Goal: Information Seeking & Learning: Learn about a topic

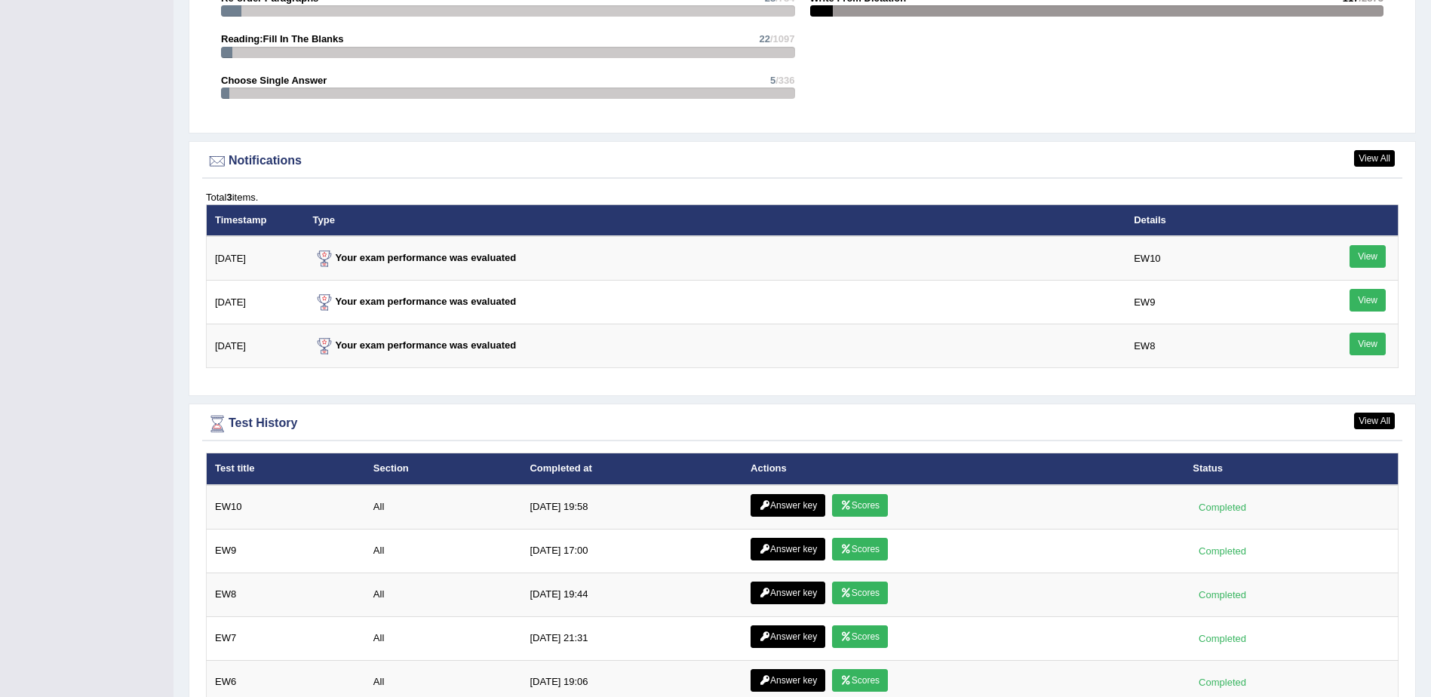
scroll to position [1735, 0]
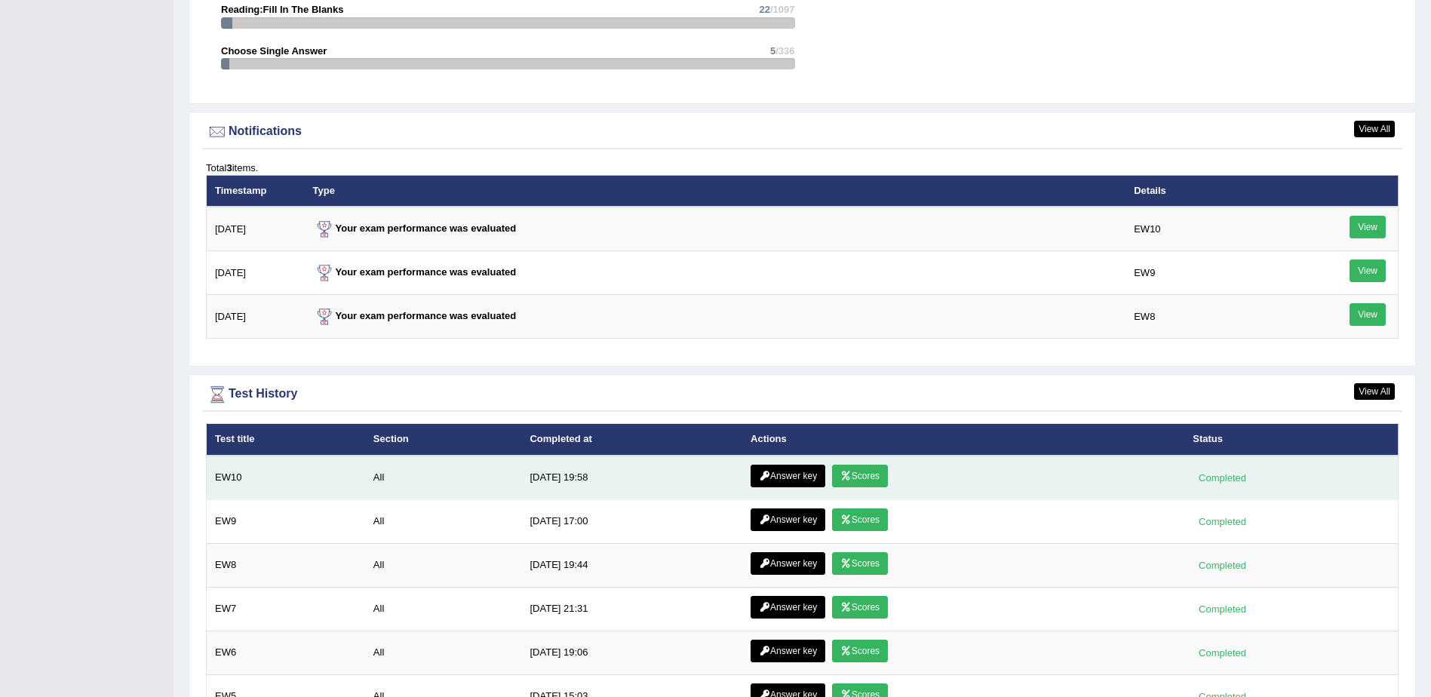
click at [859, 471] on link "Scores" at bounding box center [860, 476] width 56 height 23
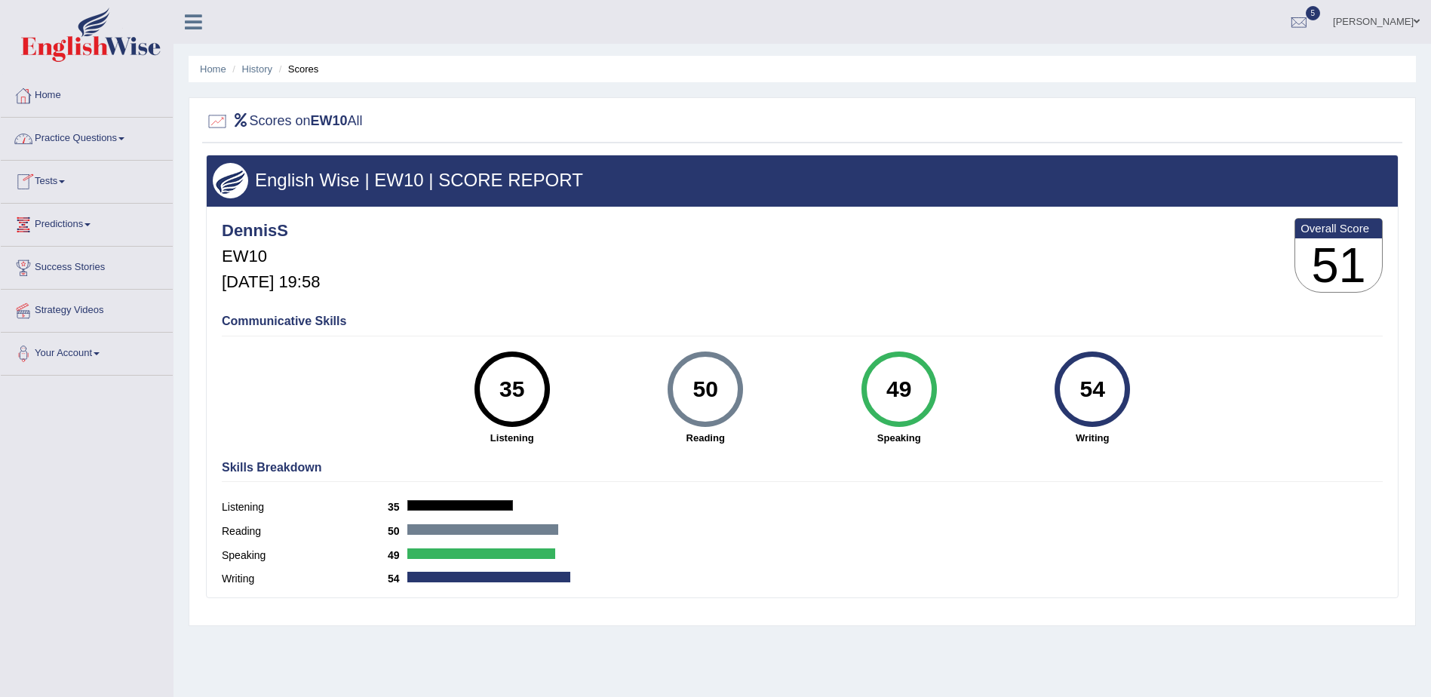
click at [48, 94] on link "Home" at bounding box center [87, 94] width 172 height 38
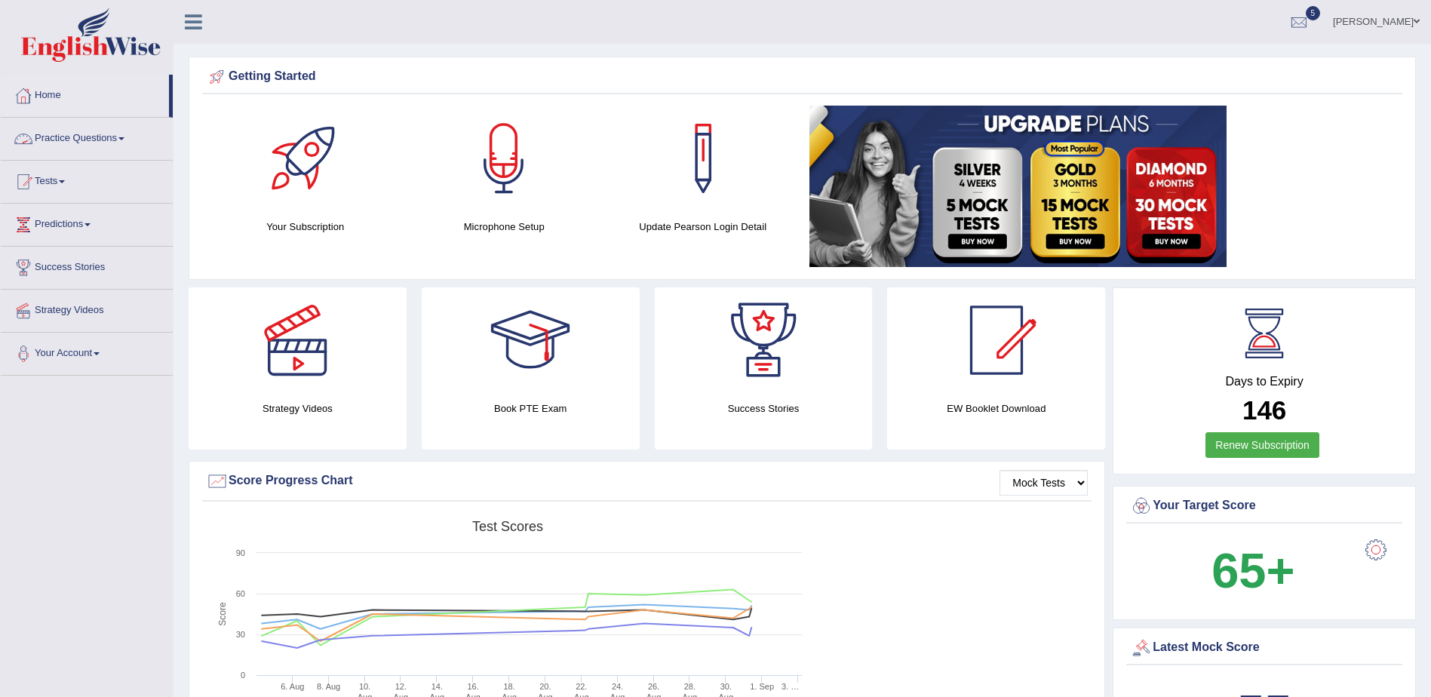
click at [124, 139] on span at bounding box center [121, 138] width 6 height 3
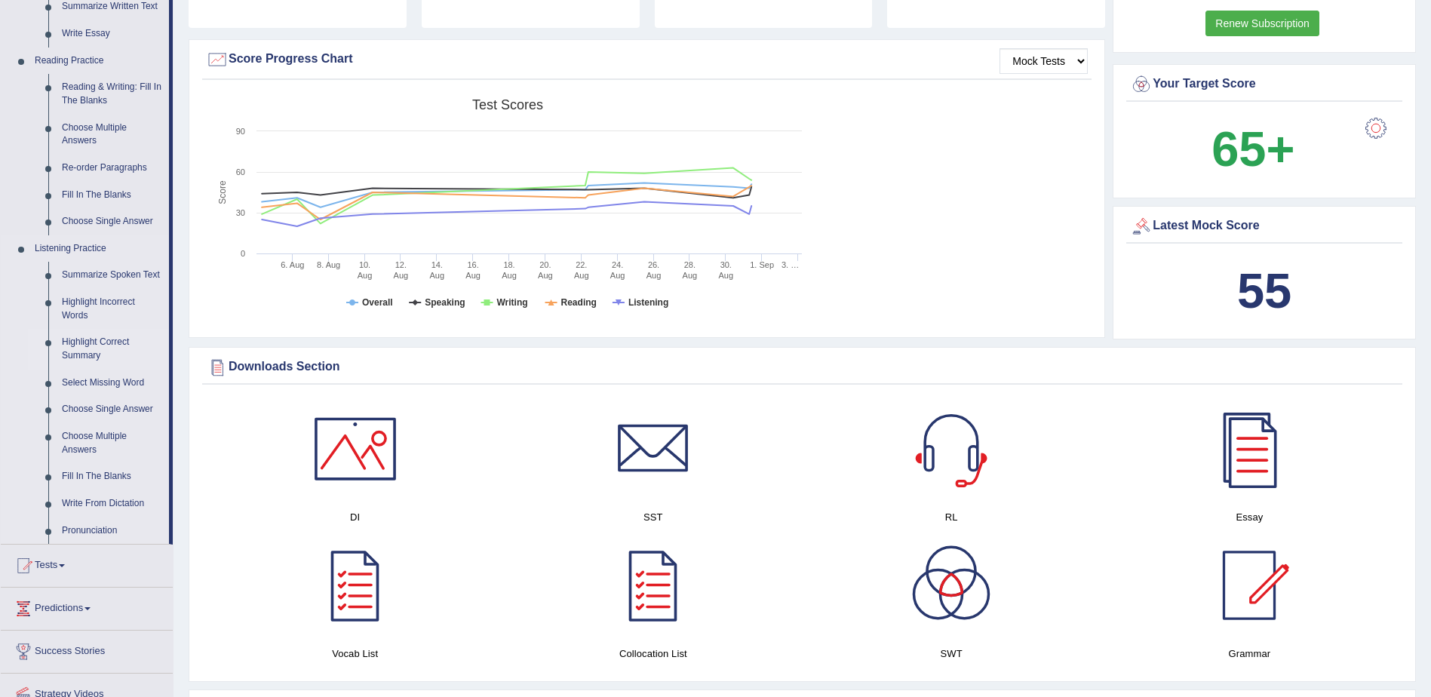
scroll to position [528, 0]
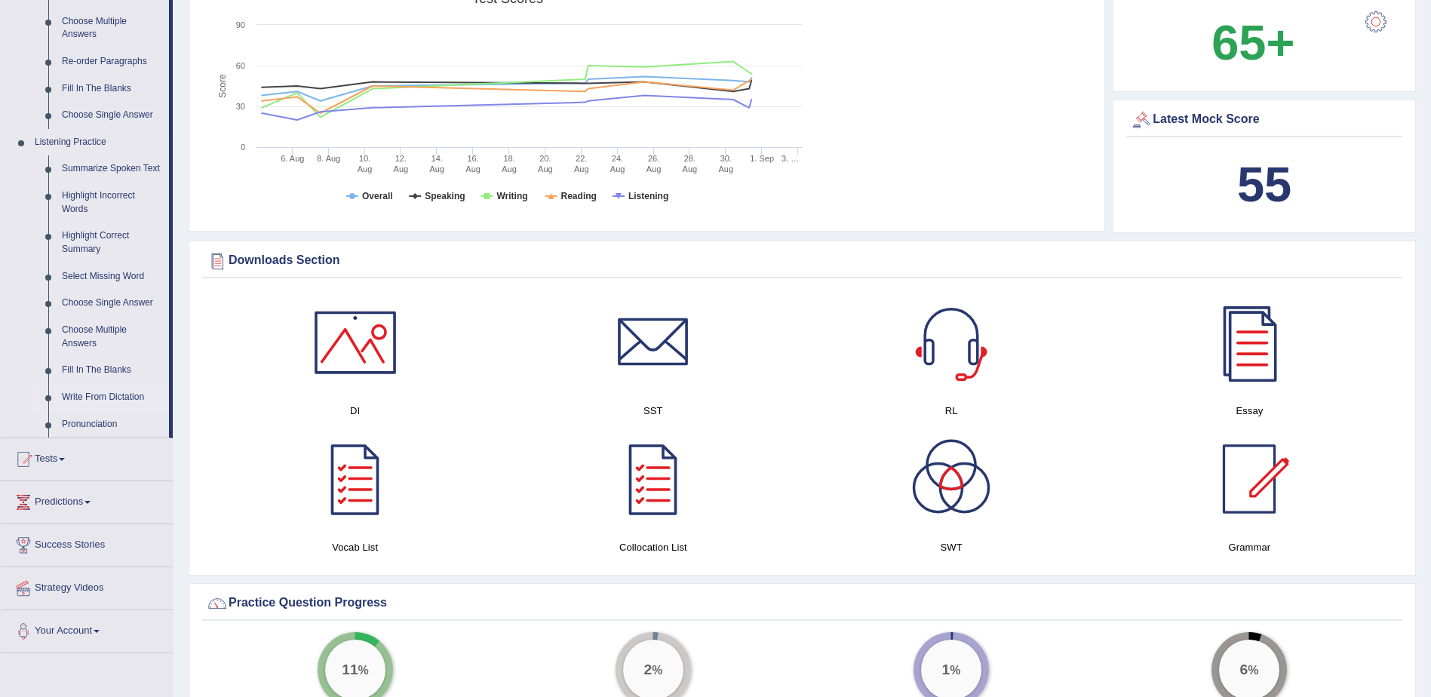
click at [118, 394] on link "Write From Dictation" at bounding box center [112, 397] width 114 height 27
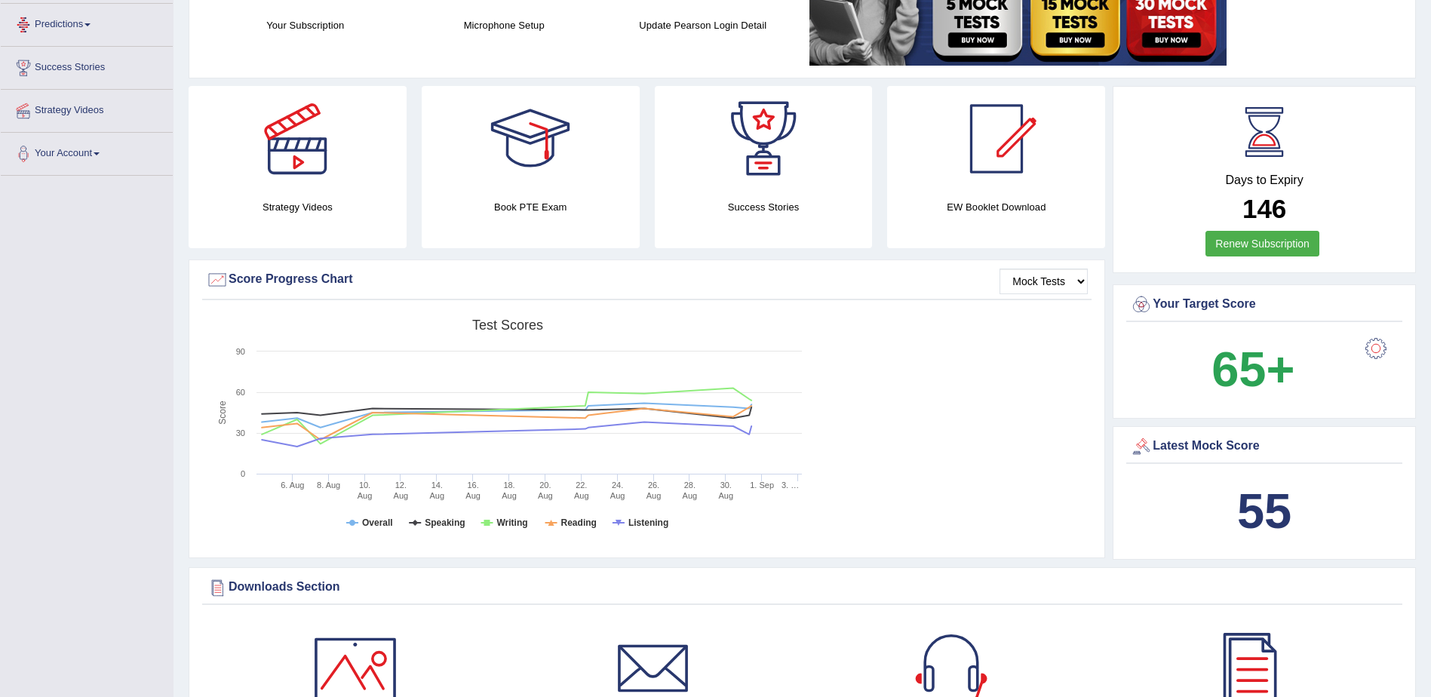
scroll to position [305, 0]
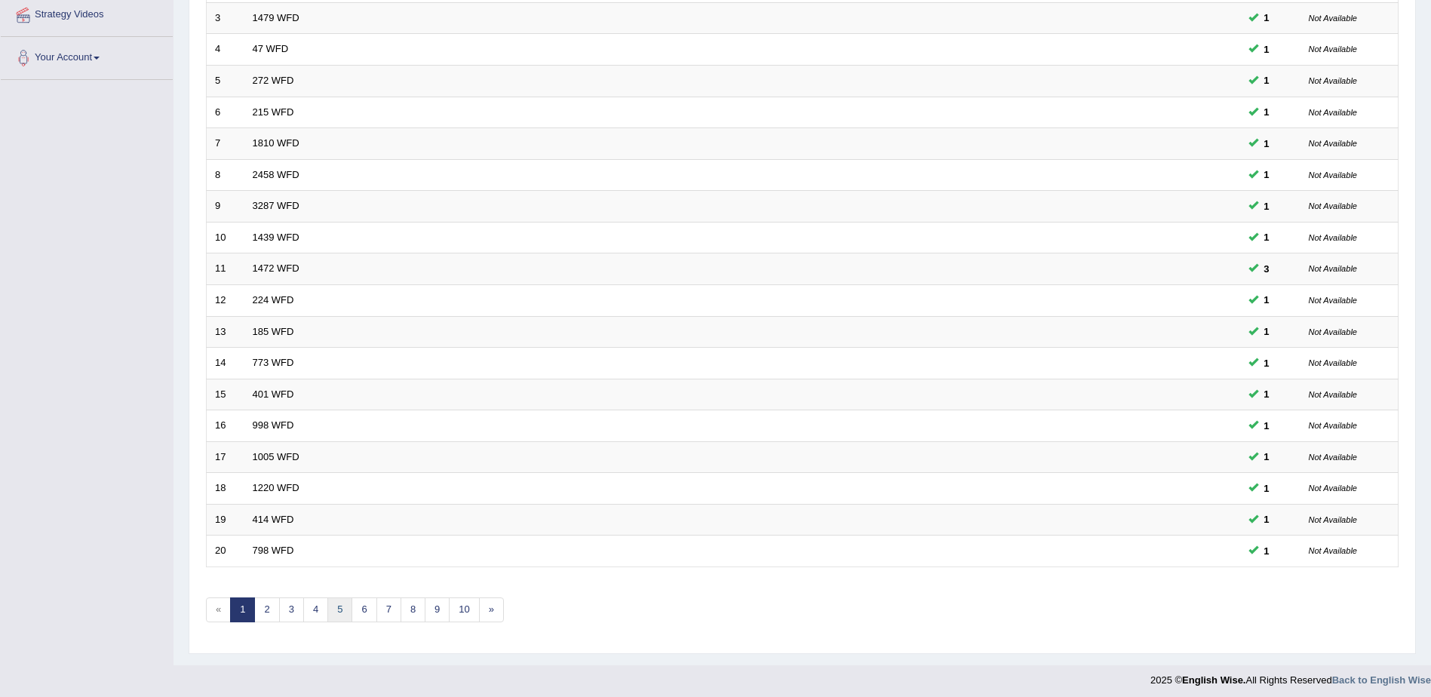
click at [333, 618] on link "5" at bounding box center [339, 609] width 25 height 25
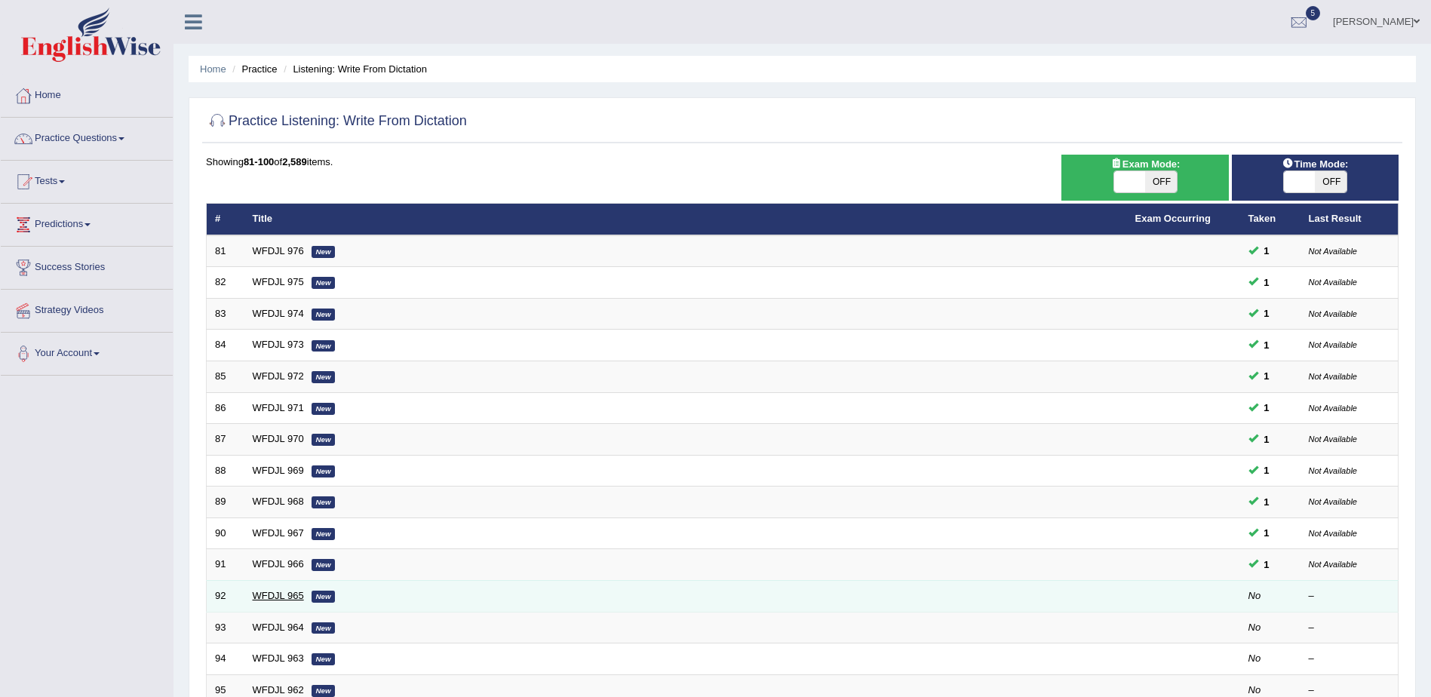
click at [281, 596] on link "WFDJL 965" at bounding box center [278, 595] width 51 height 11
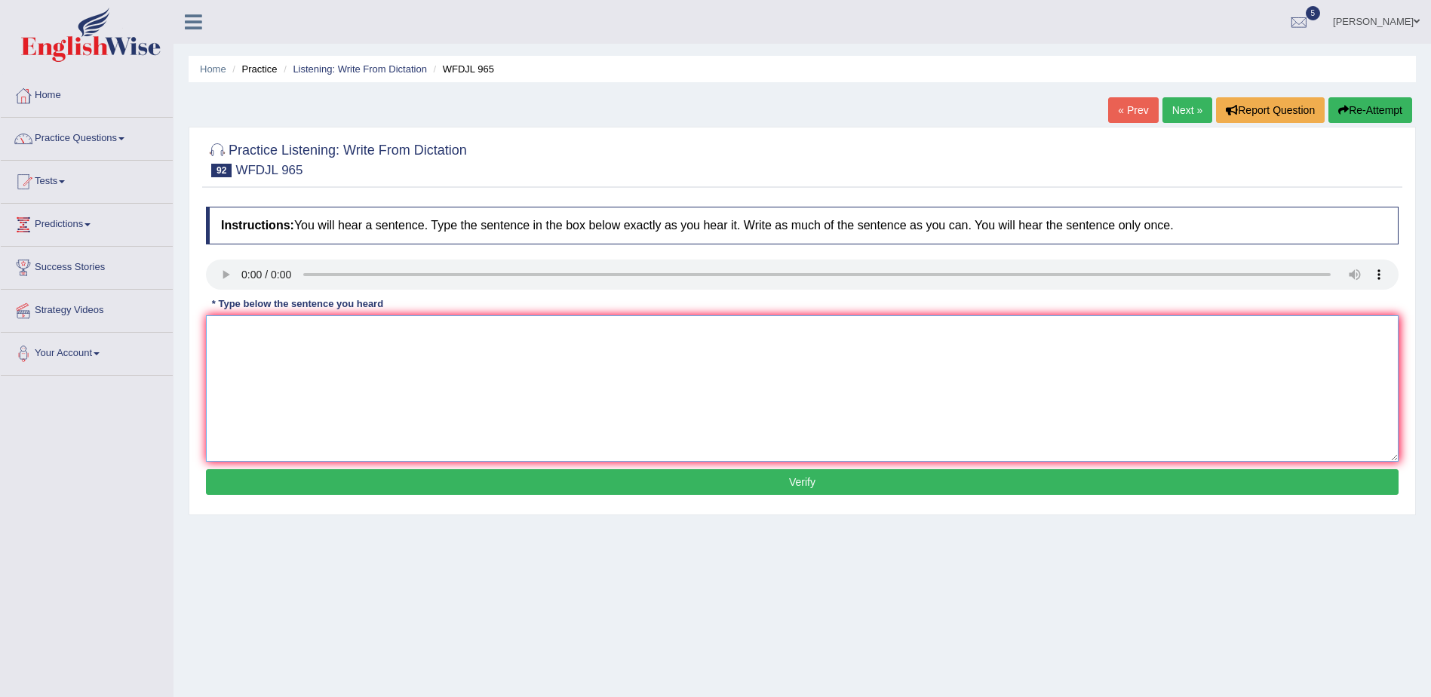
click at [715, 400] on textarea at bounding box center [802, 388] width 1192 height 146
click at [352, 332] on textarea "Soon a will known conducted concert" at bounding box center [802, 388] width 1192 height 146
click at [299, 330] on textarea "Soon a will known conducted concert" at bounding box center [802, 388] width 1192 height 146
click at [427, 336] on textarea "Soon a will known were conducted concert" at bounding box center [802, 388] width 1192 height 146
type textarea "Soon a will known were conducted stray concert."
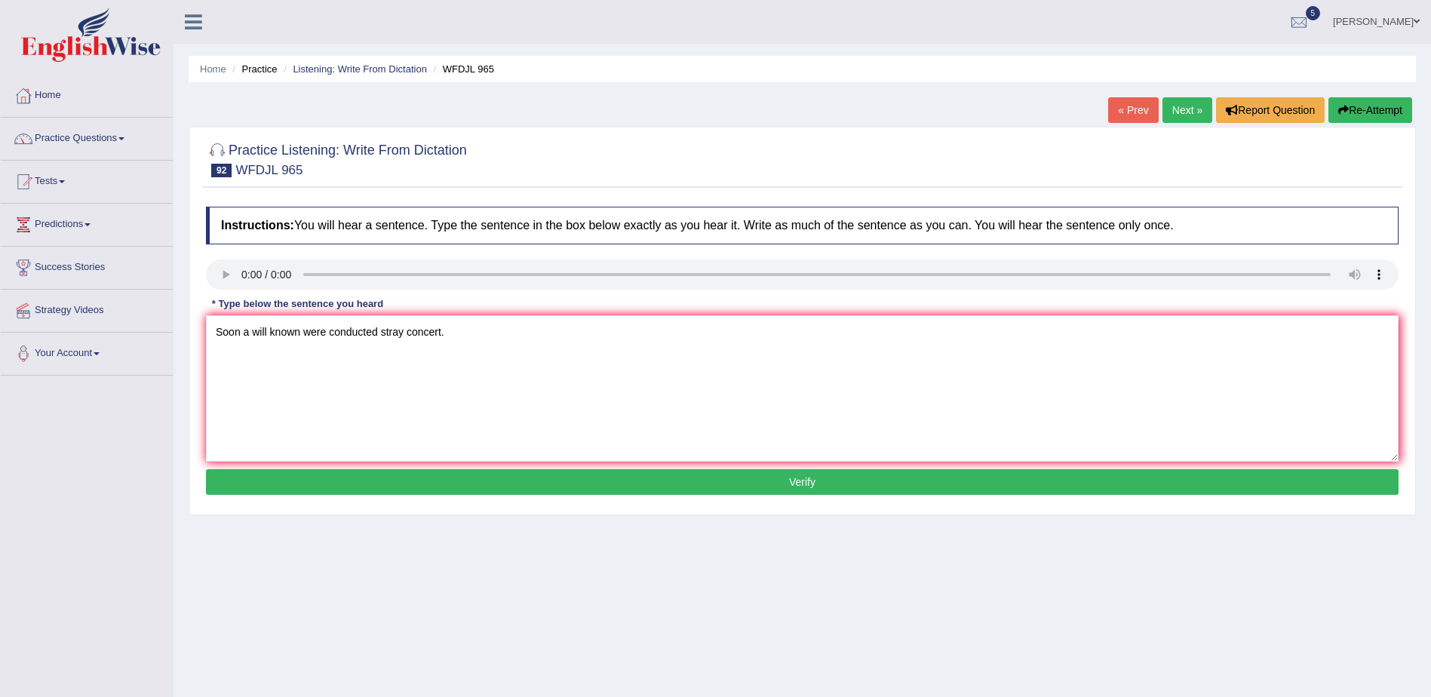
click at [810, 484] on button "Verify" at bounding box center [802, 482] width 1192 height 26
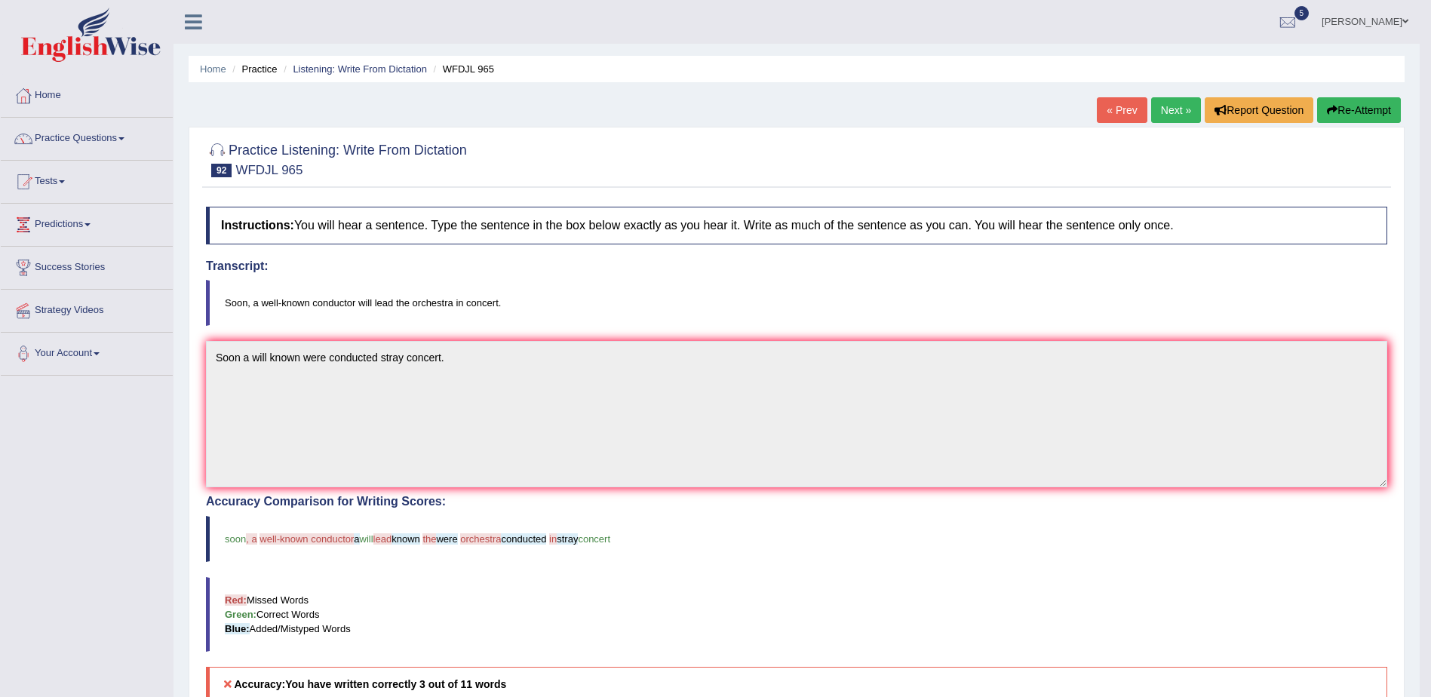
click at [1174, 111] on link "Next »" at bounding box center [1176, 110] width 50 height 26
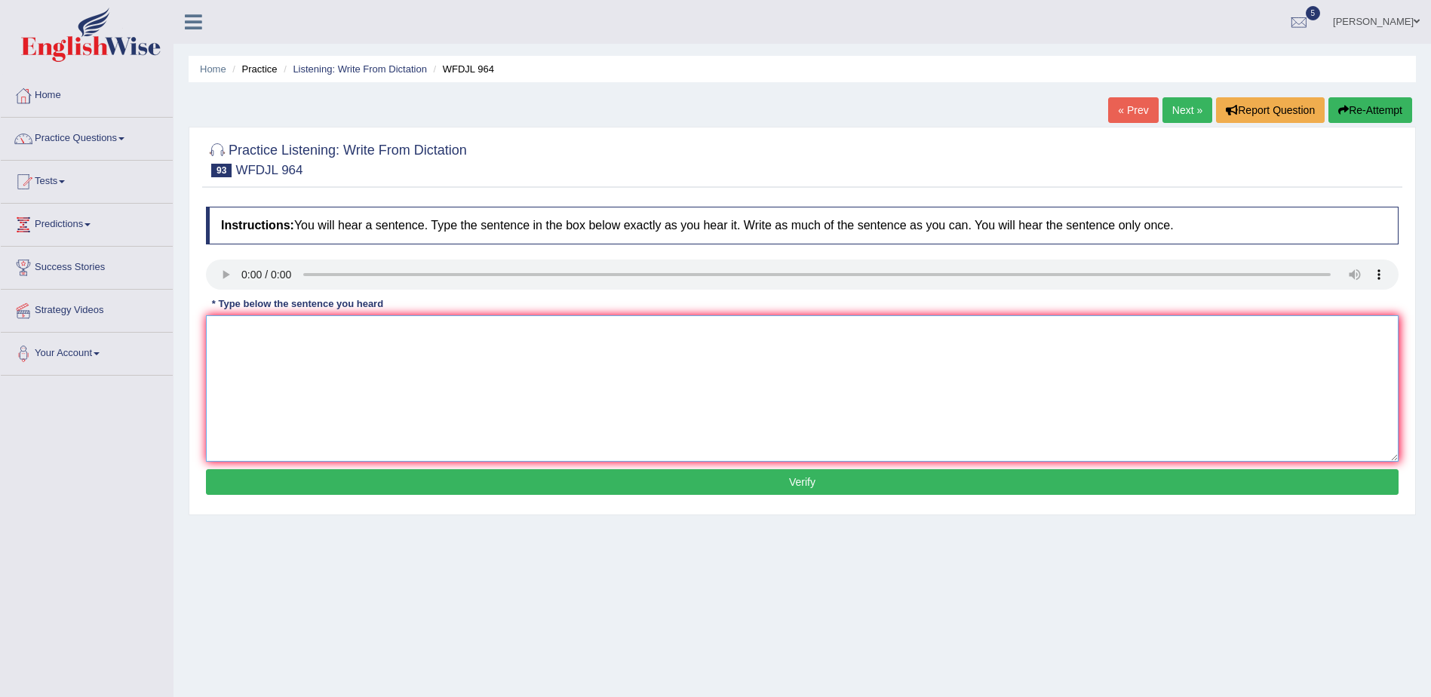
click at [1146, 382] on textarea at bounding box center [802, 388] width 1192 height 146
click at [258, 333] on textarea "Learning critically is abig" at bounding box center [802, 388] width 1192 height 146
click at [341, 329] on textarea "Learning is a think critically is abig" at bounding box center [802, 388] width 1192 height 146
click at [345, 330] on textarea "Learning is a think critical is abig" at bounding box center [802, 388] width 1192 height 146
click at [343, 331] on textarea "Learning is a think critical abig" at bounding box center [802, 388] width 1192 height 146
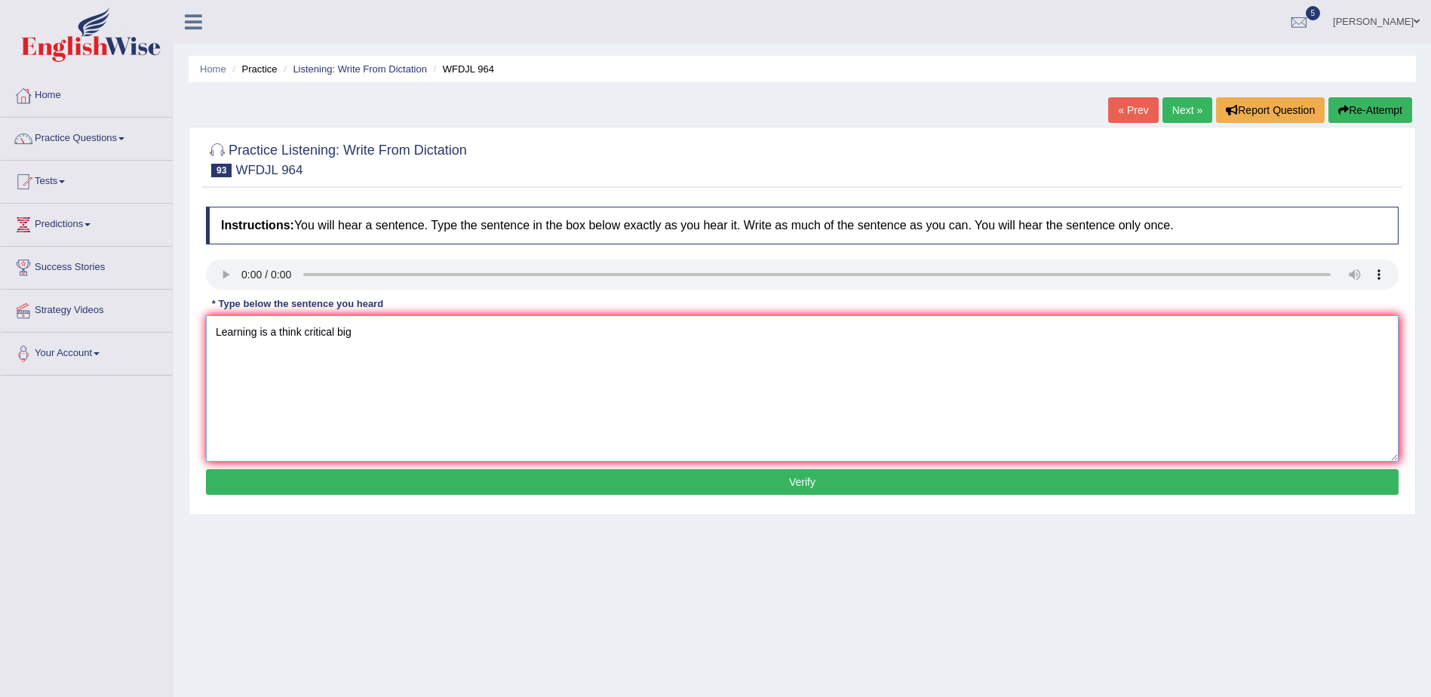
click at [365, 334] on textarea "Learning is a think critical big" at bounding box center [802, 388] width 1192 height 146
type textarea "Learning is a think critical big condesion."
click at [801, 481] on button "Verify" at bounding box center [802, 482] width 1192 height 26
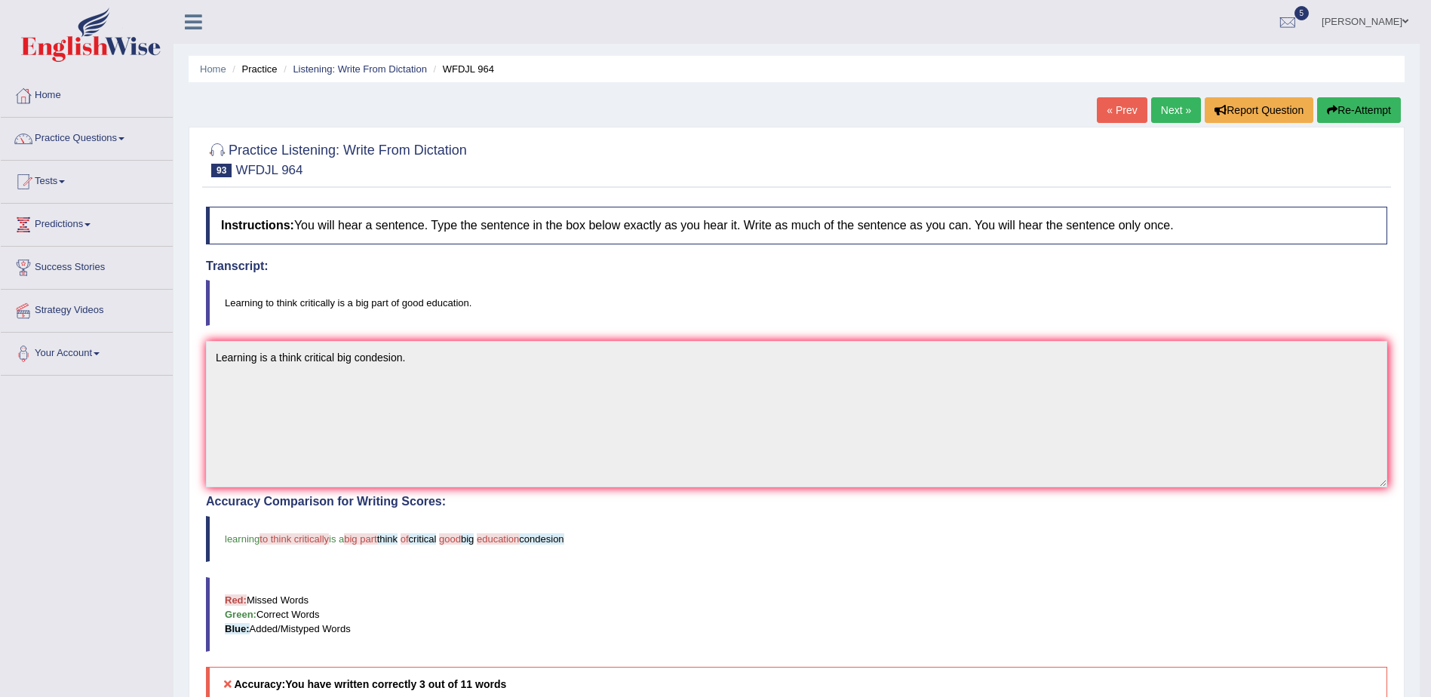
click at [1161, 109] on link "Next »" at bounding box center [1176, 110] width 50 height 26
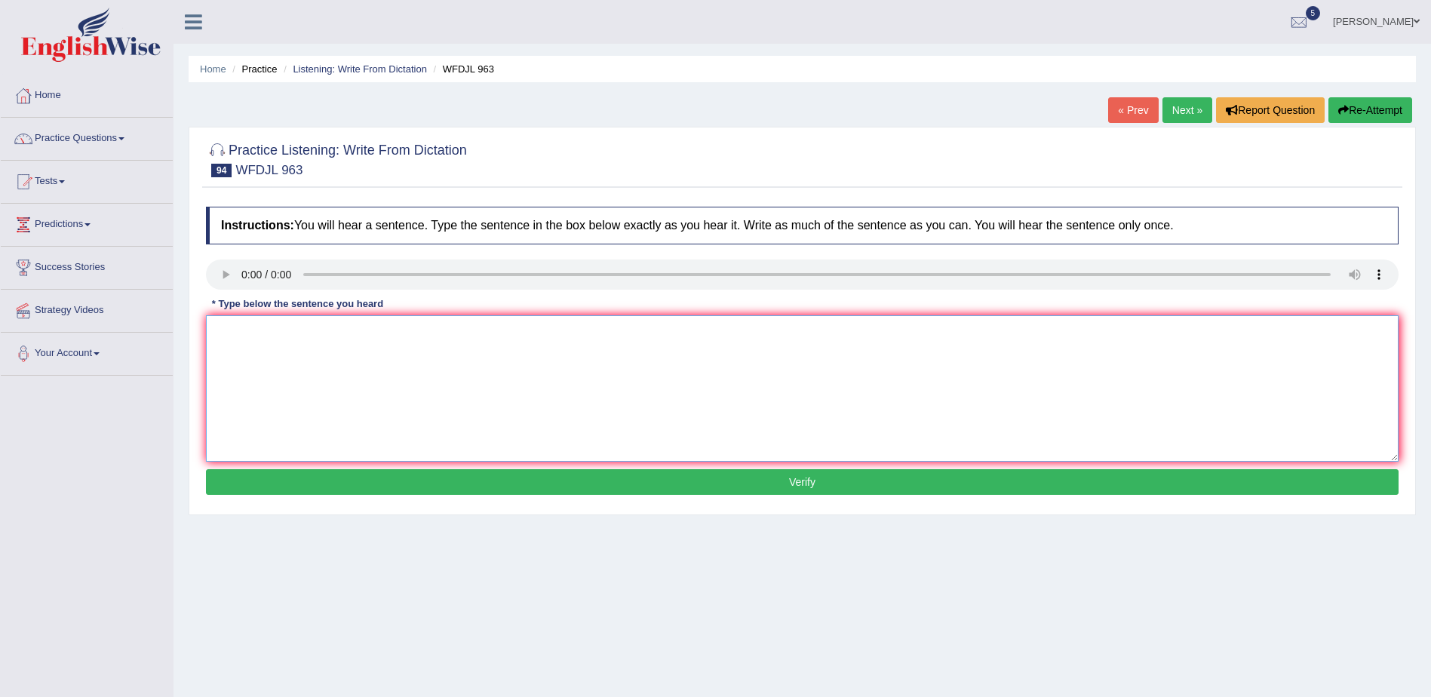
click at [1070, 397] on textarea at bounding box center [802, 388] width 1192 height 146
type textarea "With the weather changing farmers change thier farm."
click at [799, 475] on button "Verify" at bounding box center [802, 482] width 1192 height 26
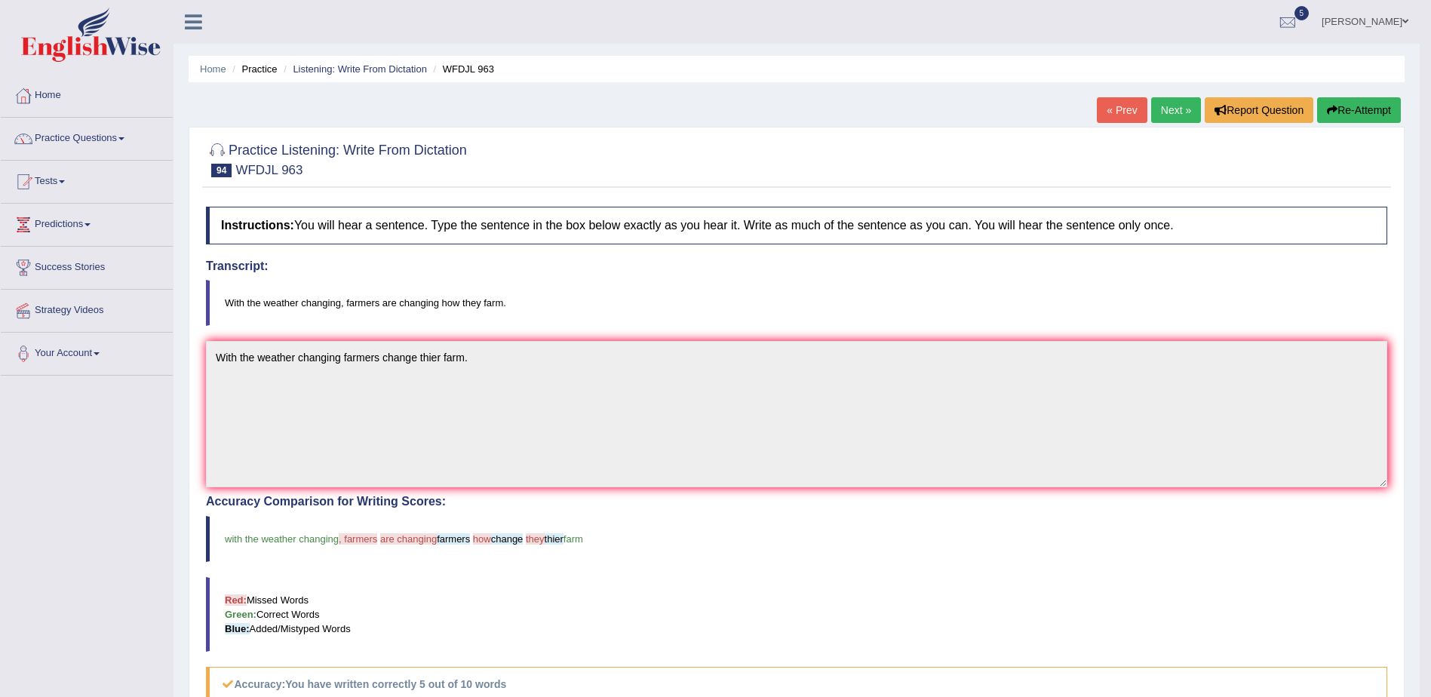
click at [1173, 109] on link "Next »" at bounding box center [1176, 110] width 50 height 26
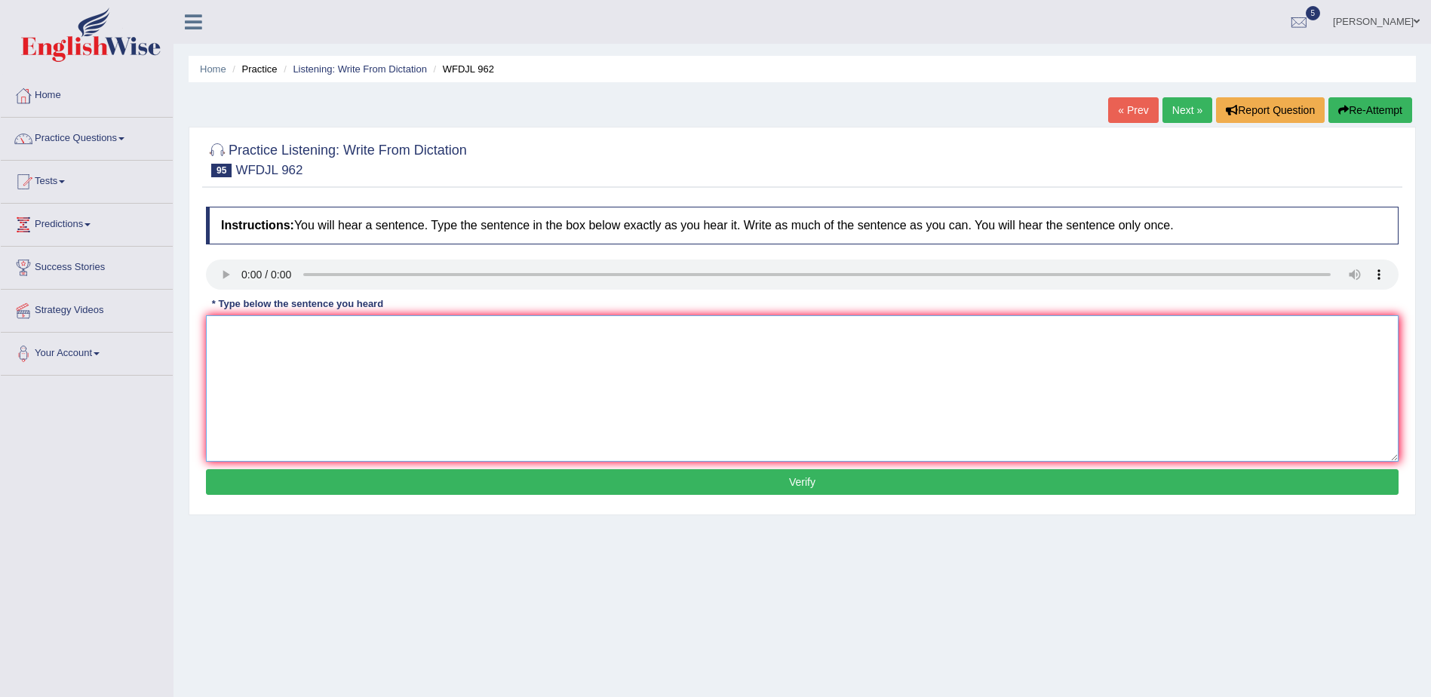
click at [676, 352] on textarea at bounding box center [802, 388] width 1192 height 146
type textarea "Doing out side class, students learn more things."
click at [801, 486] on button "Verify" at bounding box center [802, 482] width 1192 height 26
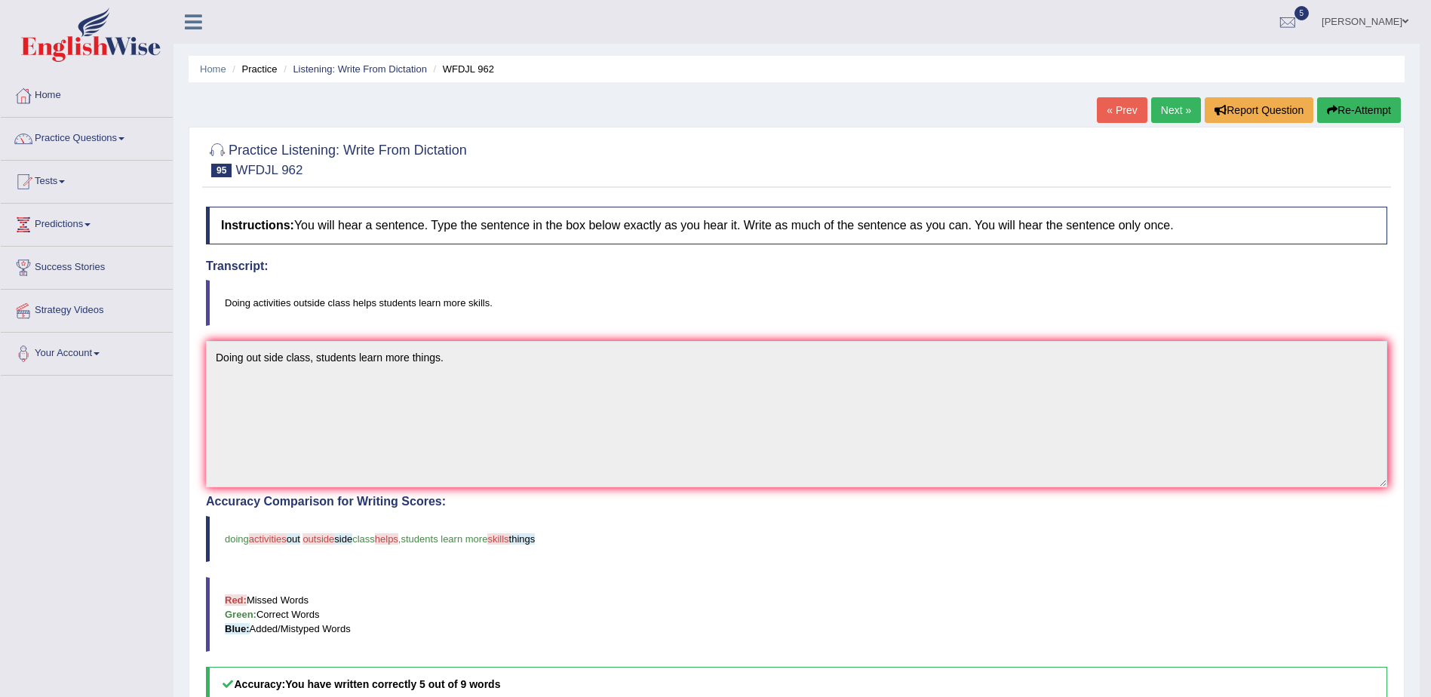
click at [1168, 110] on link "Next »" at bounding box center [1176, 110] width 50 height 26
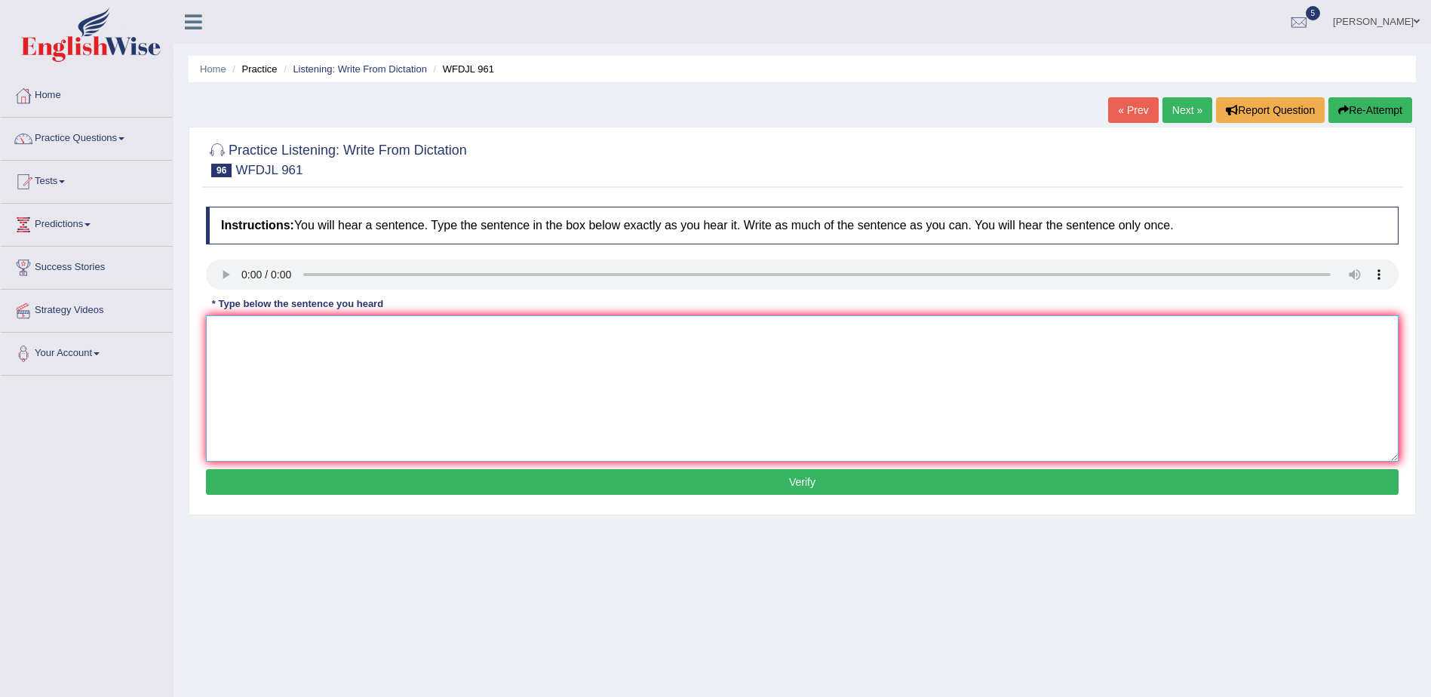
click at [489, 367] on textarea at bounding box center [802, 388] width 1192 height 146
type textarea "A good abstract quickly study is what about."
click at [805, 478] on button "Verify" at bounding box center [802, 482] width 1192 height 26
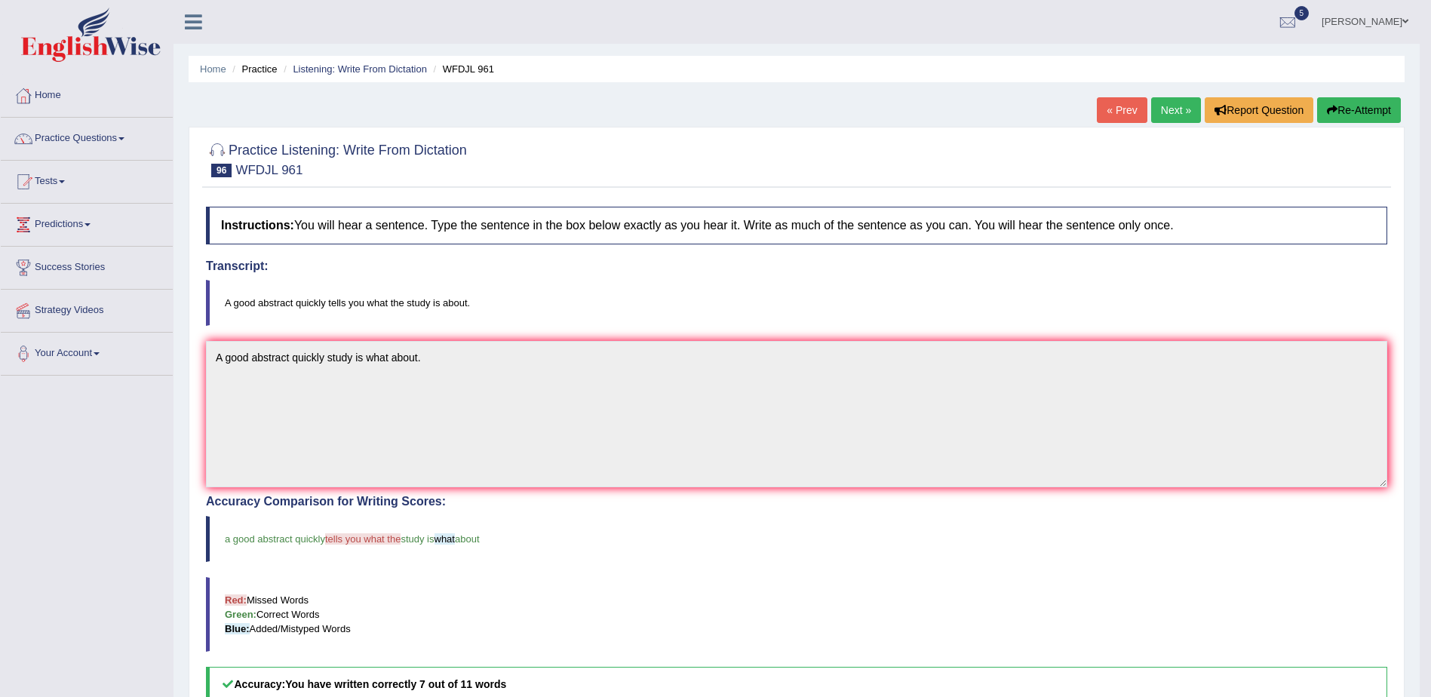
click at [1173, 108] on link "Next »" at bounding box center [1176, 110] width 50 height 26
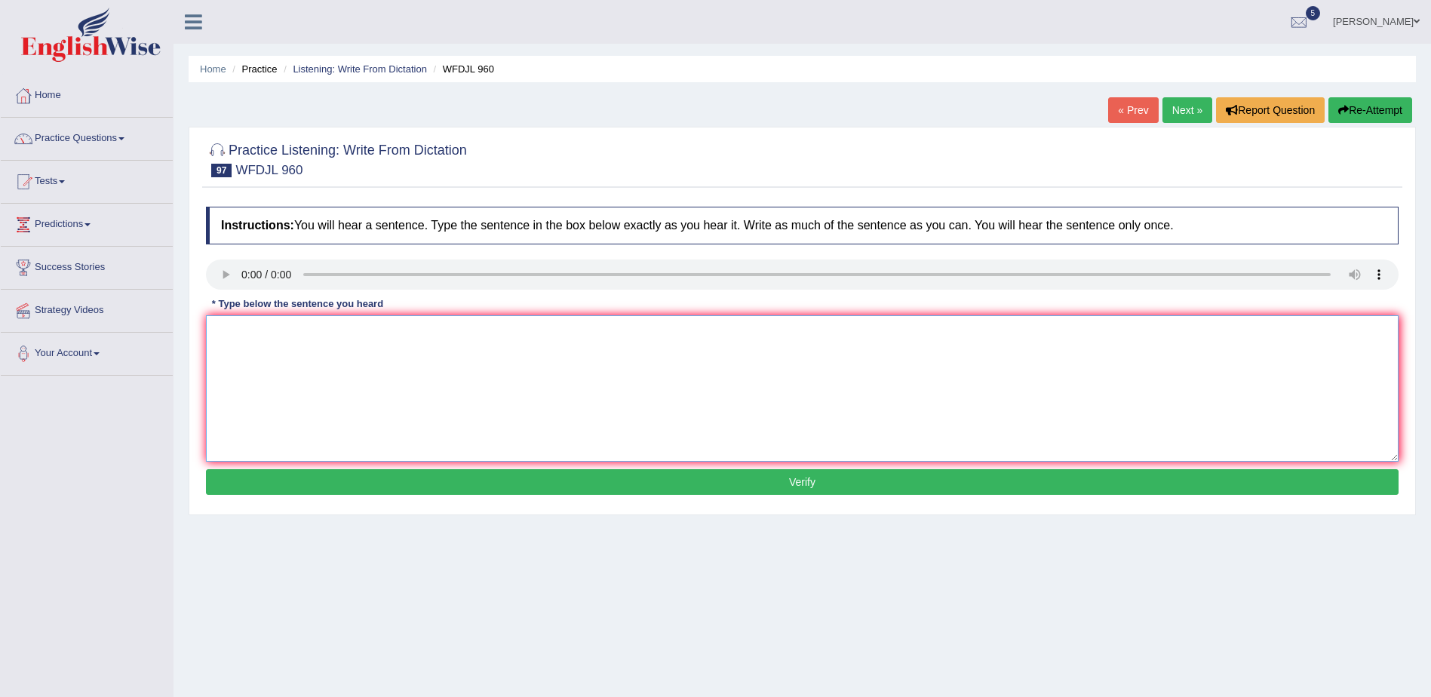
click at [474, 358] on textarea at bounding box center [802, 388] width 1192 height 146
type textarea "Please put the book on the library."
click at [799, 477] on button "Verify" at bounding box center [802, 482] width 1192 height 26
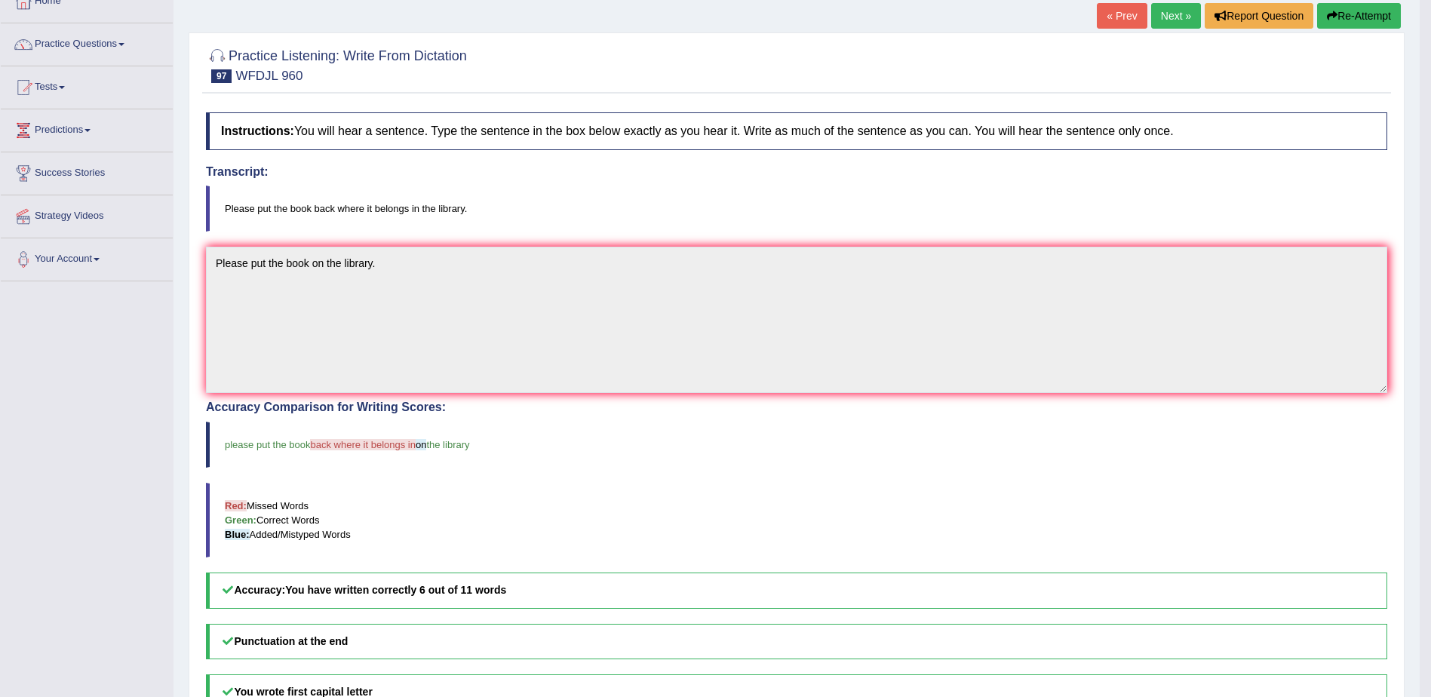
scroll to position [75, 0]
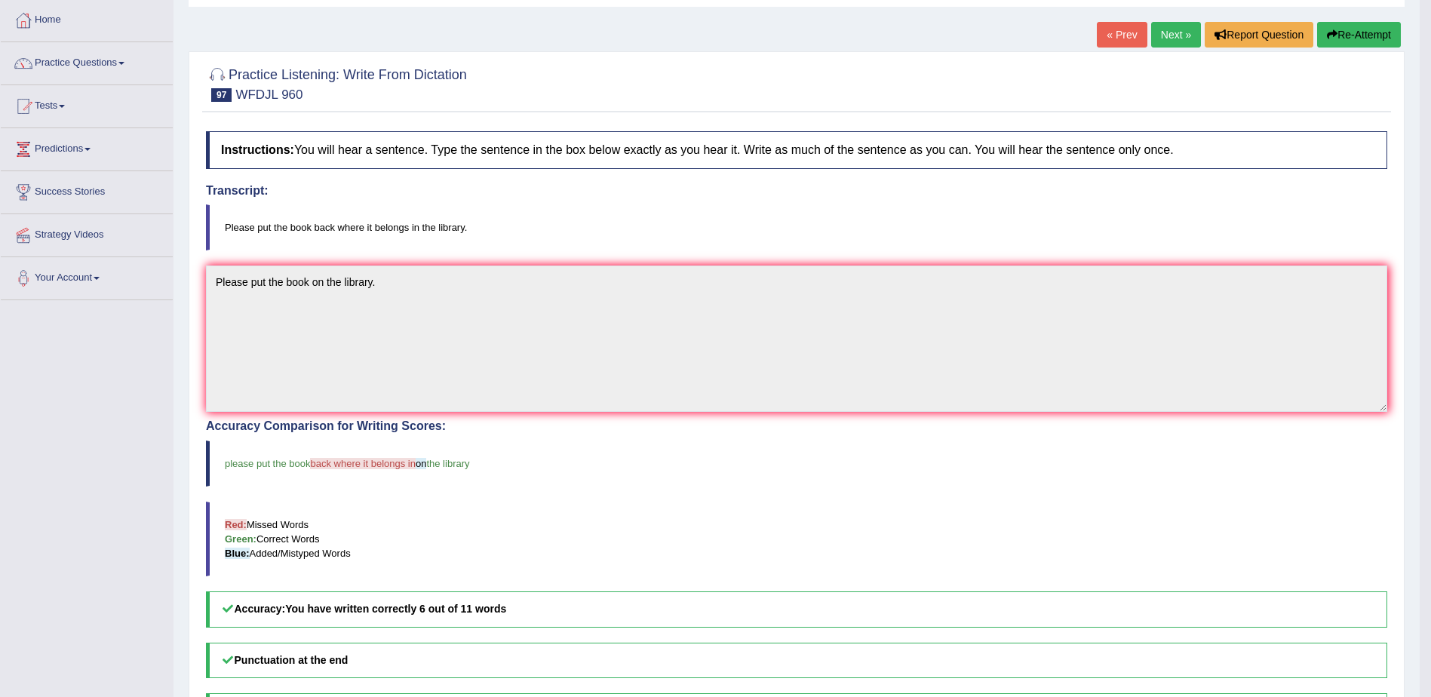
click at [1174, 35] on link "Next »" at bounding box center [1176, 35] width 50 height 26
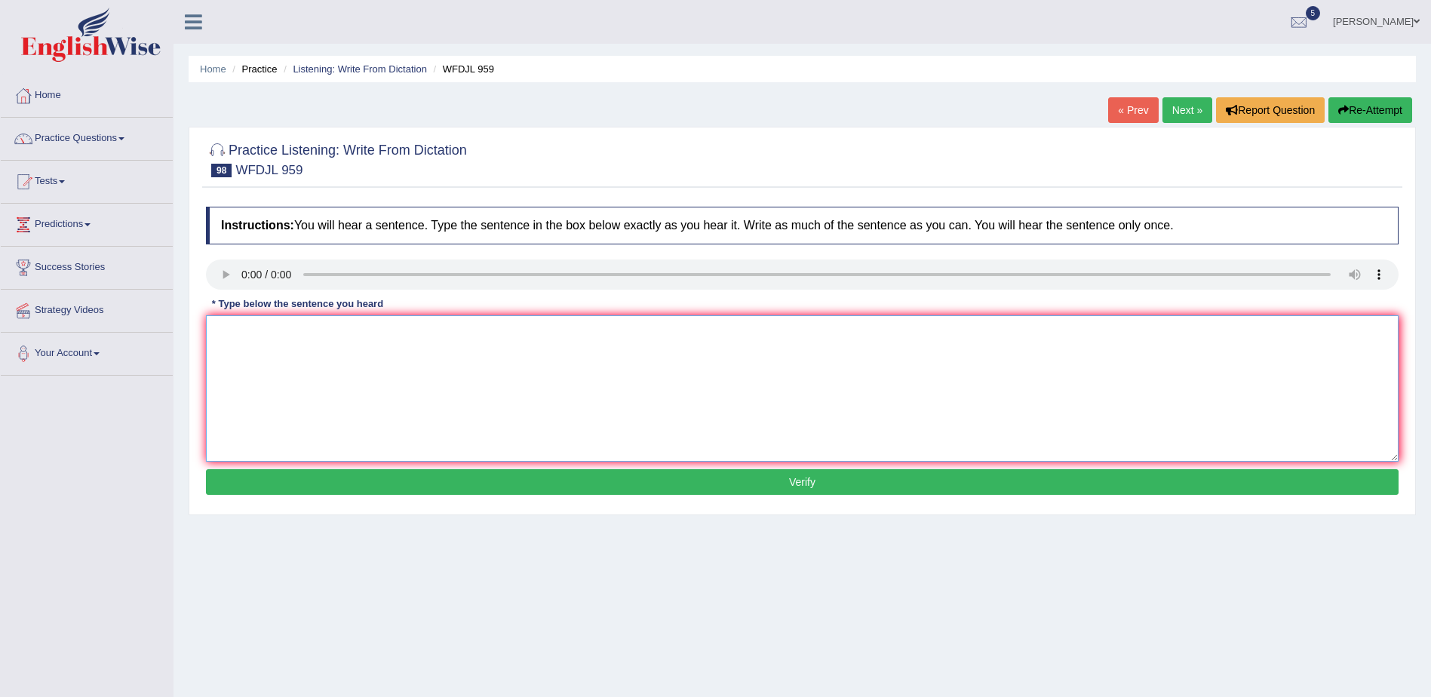
click at [443, 384] on textarea at bounding box center [802, 388] width 1192 height 146
click at [315, 330] on textarea "Schools are students stopping w" at bounding box center [802, 388] width 1192 height 146
click at [416, 332] on textarea "Schools are students is really stopping w" at bounding box center [802, 388] width 1192 height 146
type textarea "Schools are students is really stopping work."
click at [788, 481] on button "Verify" at bounding box center [802, 482] width 1192 height 26
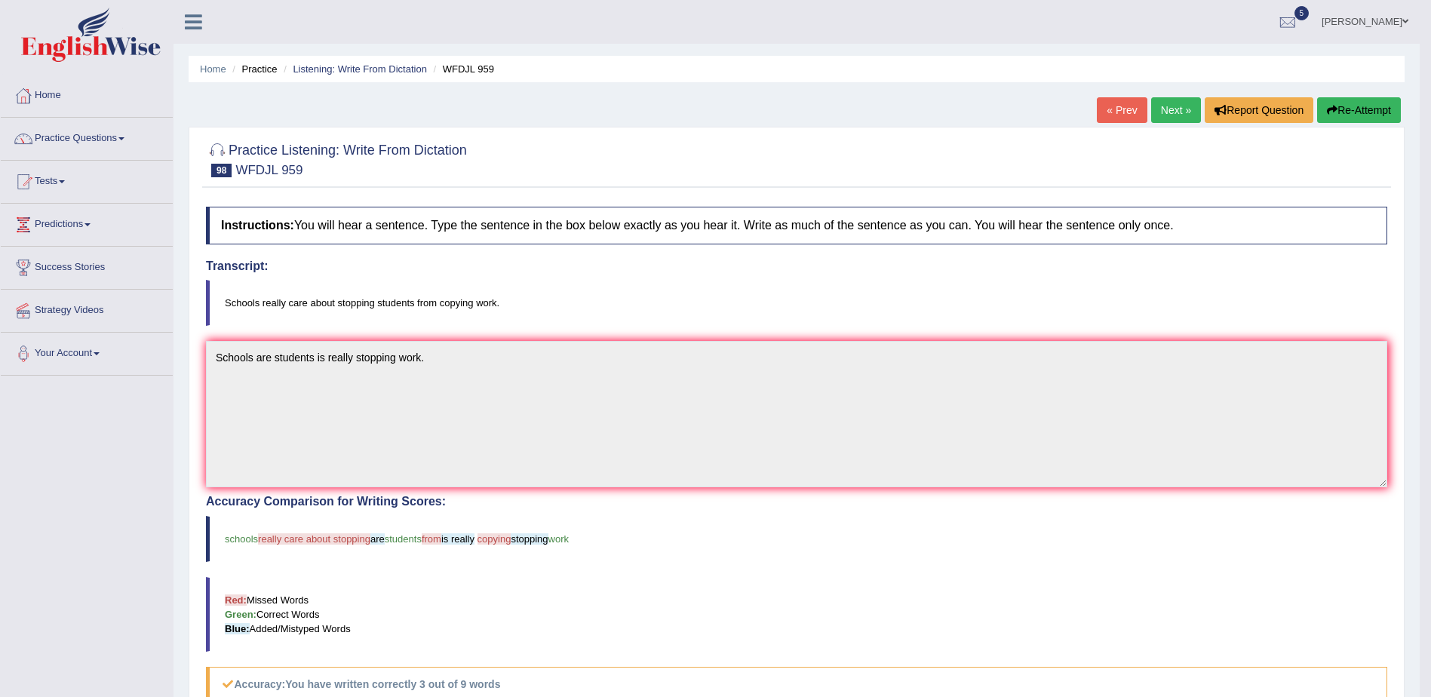
click at [1169, 108] on link "Next »" at bounding box center [1176, 110] width 50 height 26
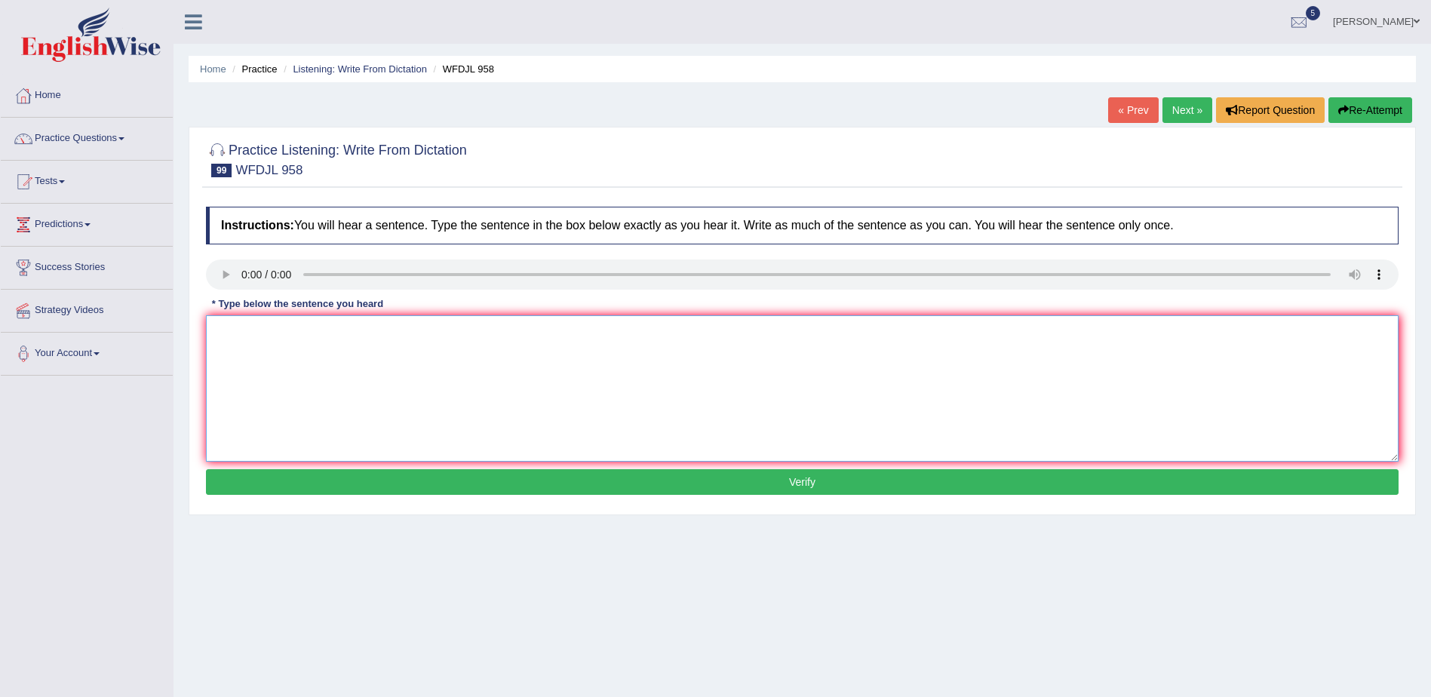
click at [327, 364] on textarea at bounding box center [802, 388] width 1192 height 146
type textarea "Test main exam are remain your grades."
click at [808, 481] on button "Verify" at bounding box center [802, 482] width 1192 height 26
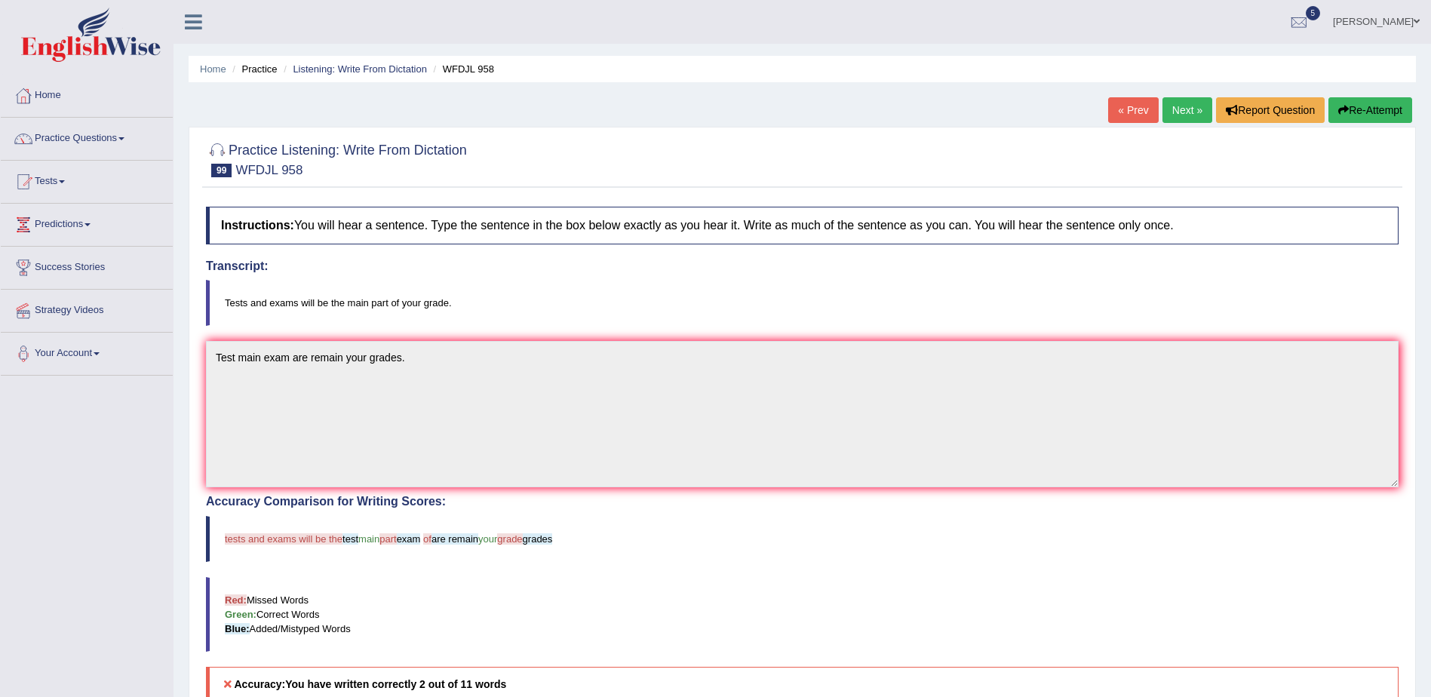
click at [1171, 112] on link "Next »" at bounding box center [1187, 110] width 50 height 26
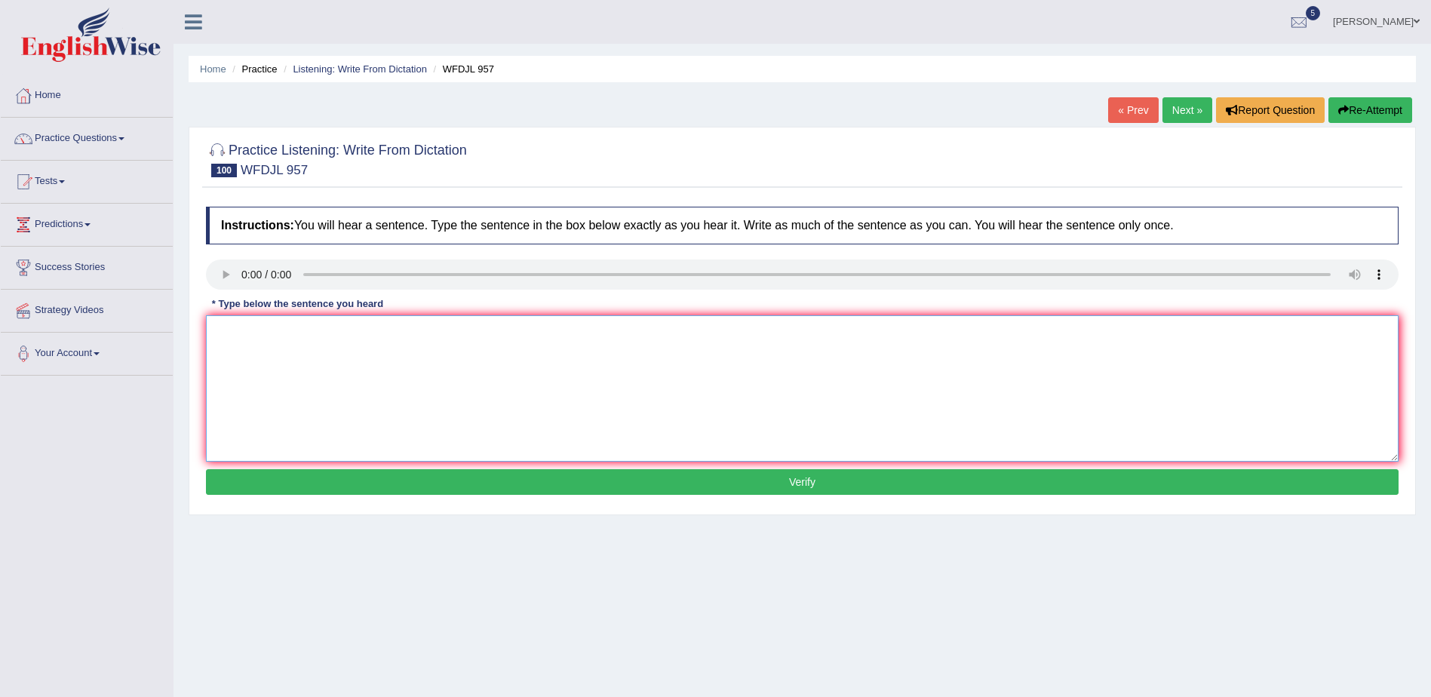
click at [867, 376] on textarea at bounding box center [802, 388] width 1192 height 146
type textarea "Remember your homework next tuesday with out fill."
click at [806, 482] on button "Verify" at bounding box center [802, 482] width 1192 height 26
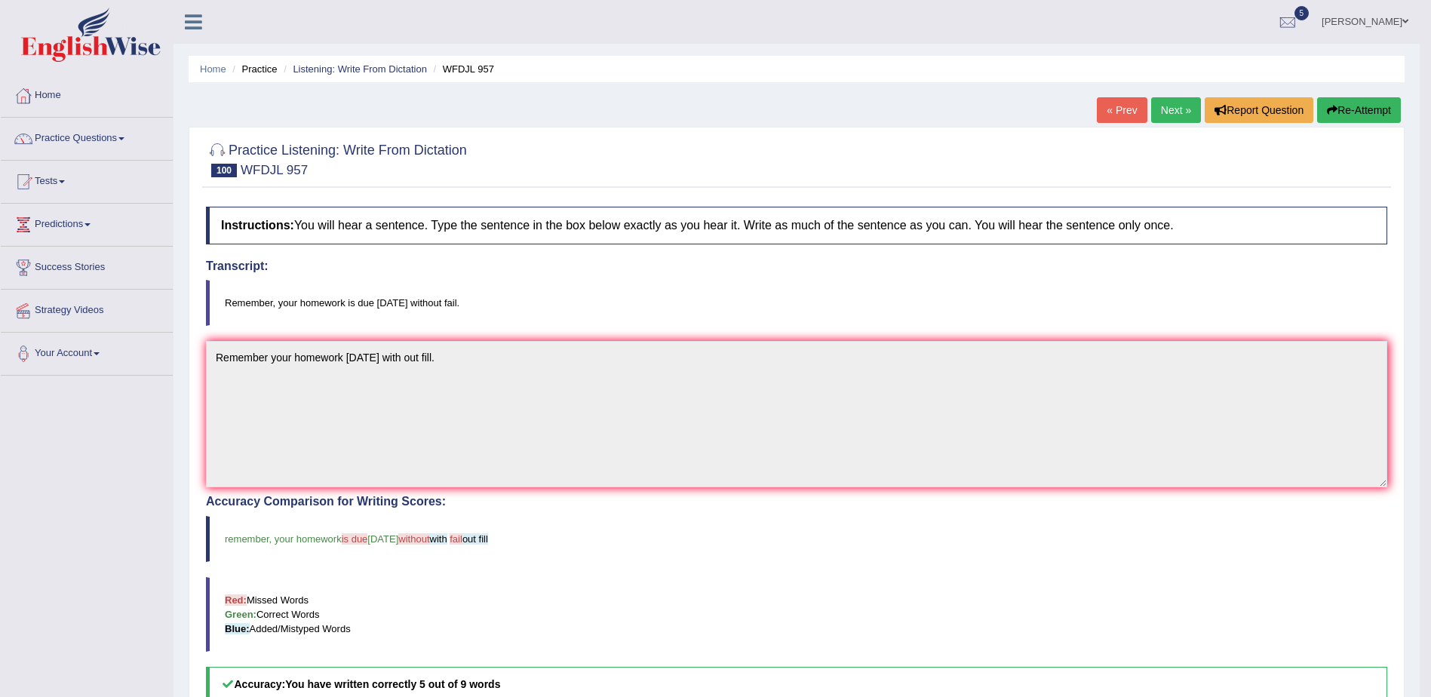
click at [1174, 110] on link "Next »" at bounding box center [1176, 110] width 50 height 26
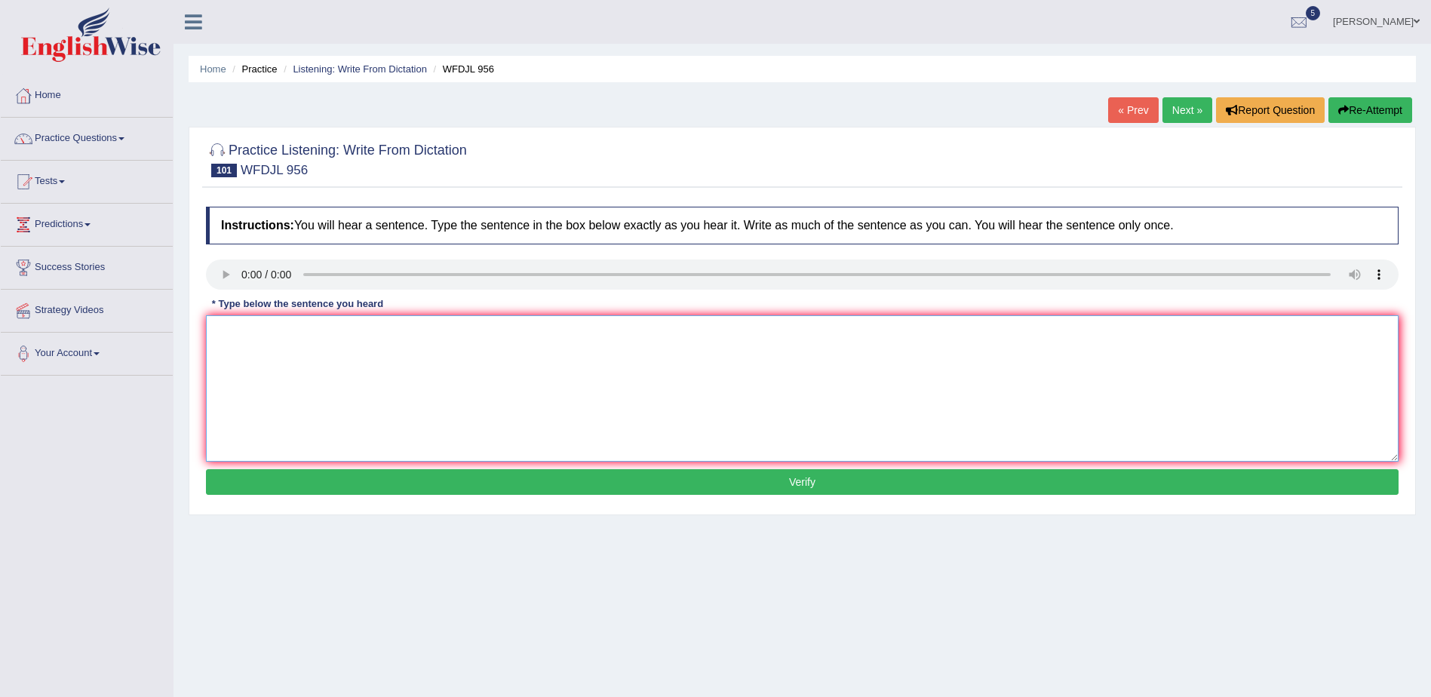
click at [637, 374] on textarea at bounding box center [802, 388] width 1192 height 146
type textarea "Great actors seem a natural know act the stage."
click at [806, 480] on button "Verify" at bounding box center [802, 482] width 1192 height 26
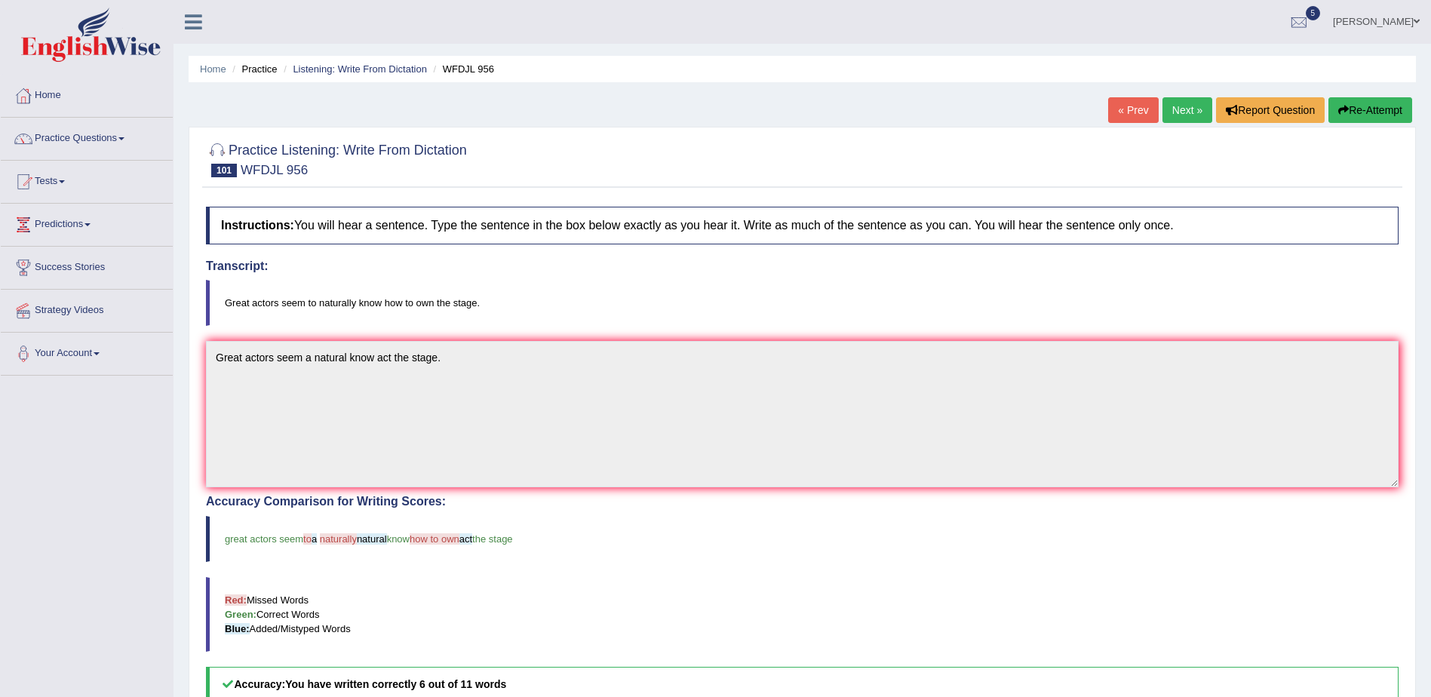
click at [1185, 105] on link "Next »" at bounding box center [1187, 110] width 50 height 26
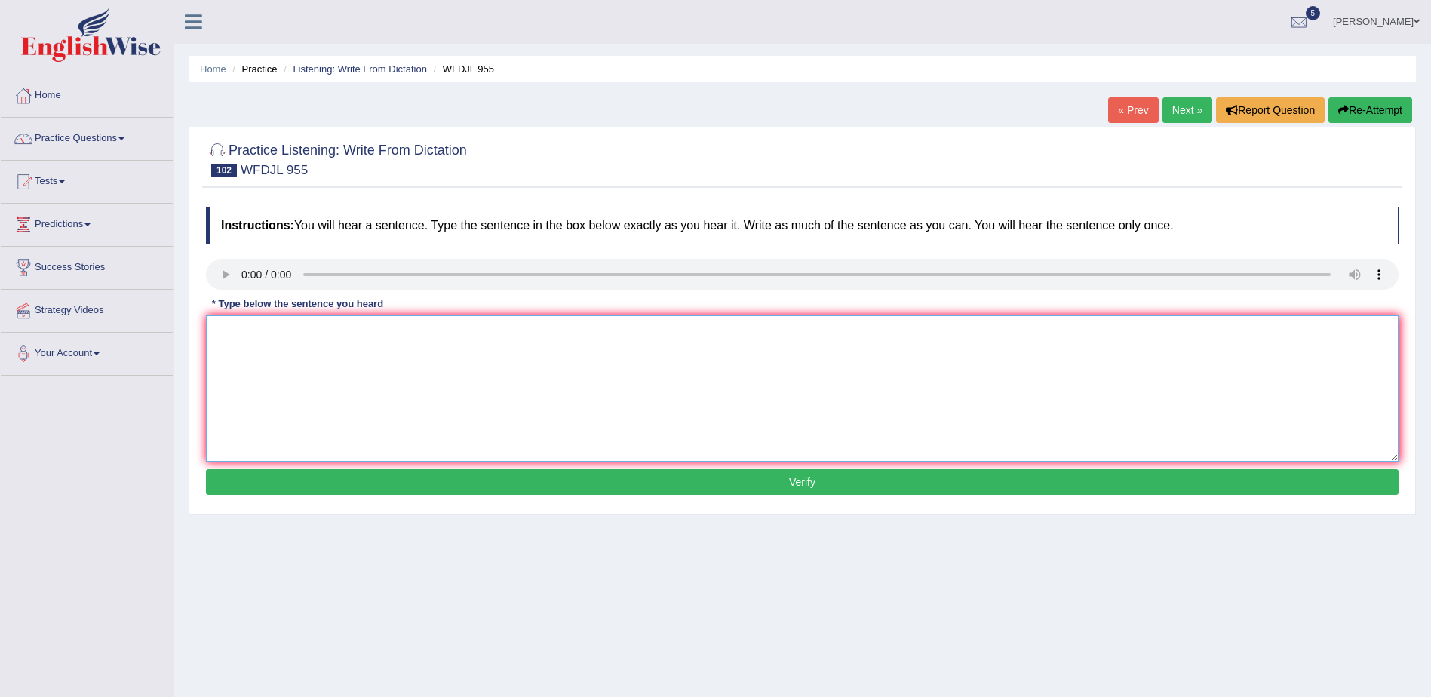
click at [506, 371] on textarea at bounding box center [802, 388] width 1192 height 146
click at [281, 332] on textarea "This students learn a lot" at bounding box center [802, 388] width 1192 height 146
click at [351, 329] on textarea "This students are learn a lot" at bounding box center [802, 388] width 1192 height 146
type textarea "This students are learn a lot in the teachers, and know a lot."
click at [804, 483] on button "Verify" at bounding box center [802, 482] width 1192 height 26
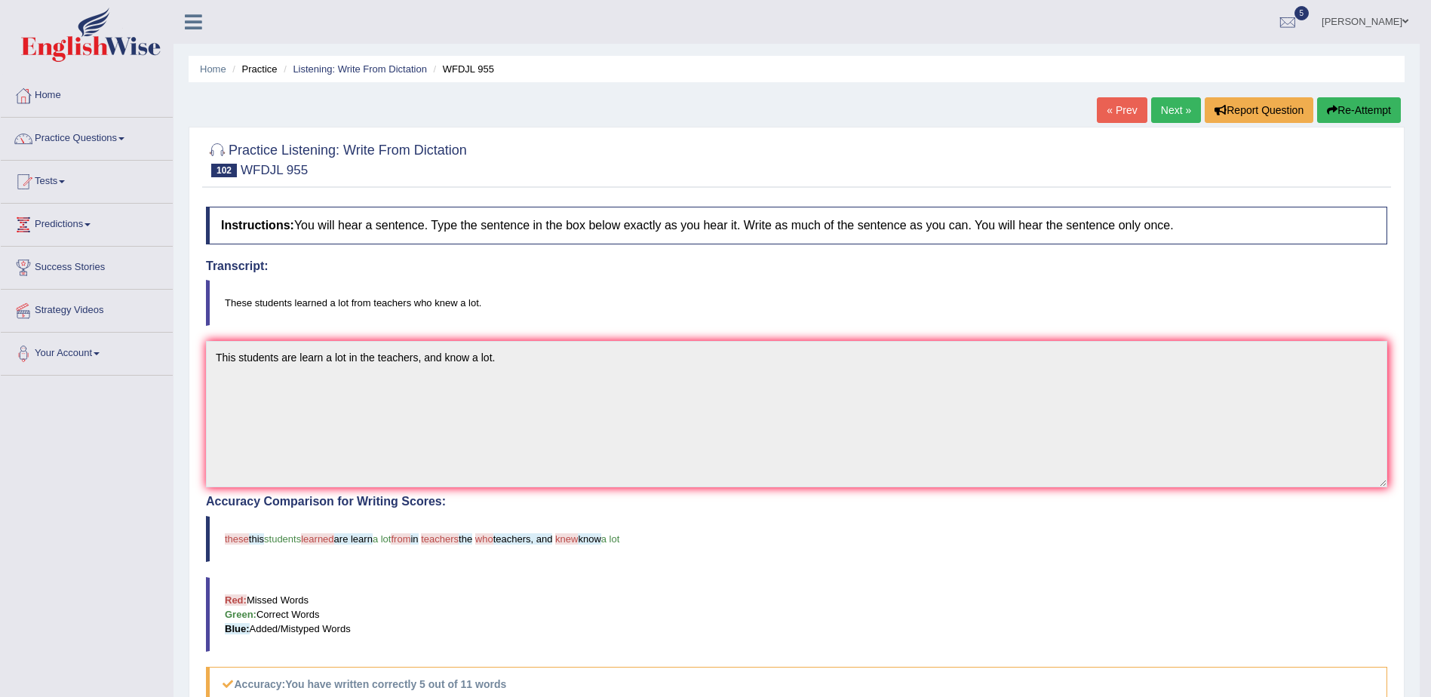
click at [1174, 110] on link "Next »" at bounding box center [1176, 110] width 50 height 26
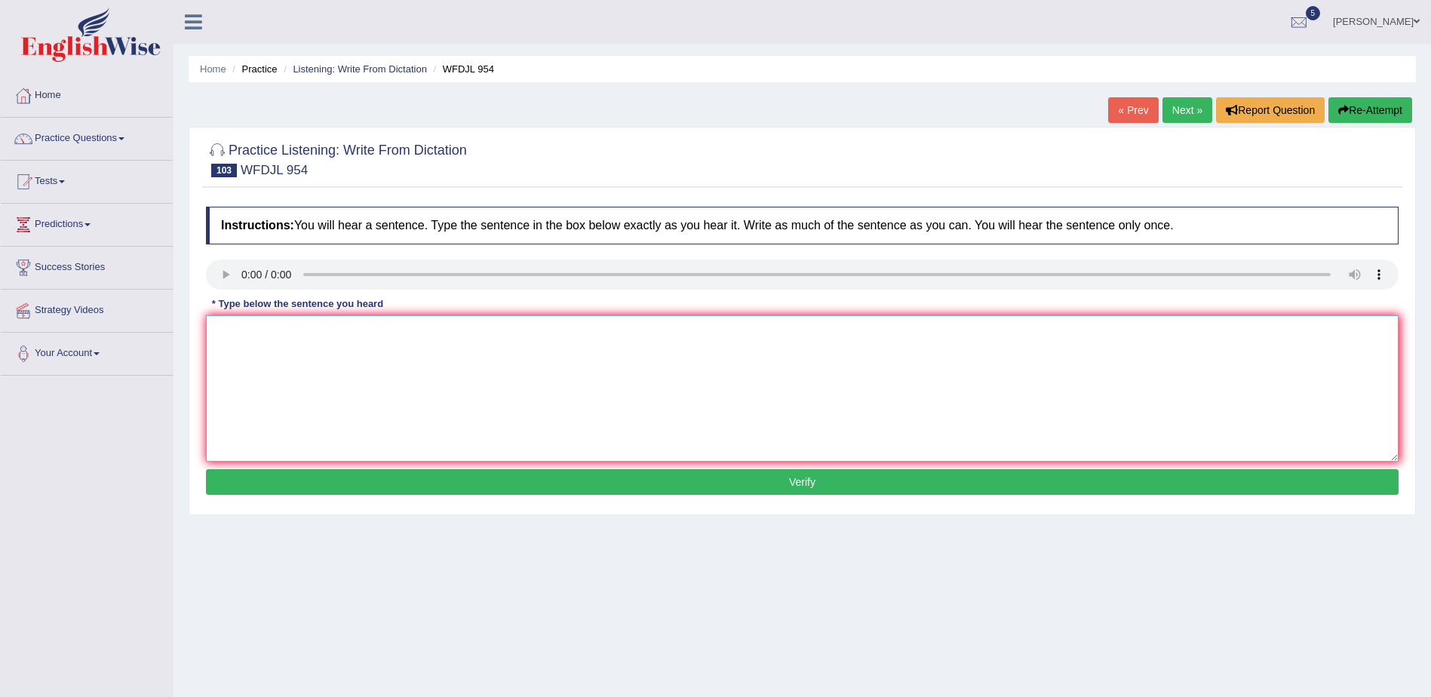
drag, startPoint x: 954, startPoint y: 356, endPoint x: 1187, endPoint y: 417, distance: 240.9
click at [957, 359] on textarea at bounding box center [802, 388] width 1192 height 146
type textarea "The best manager are opened a lot of knew things."
click at [807, 477] on button "Verify" at bounding box center [802, 482] width 1192 height 26
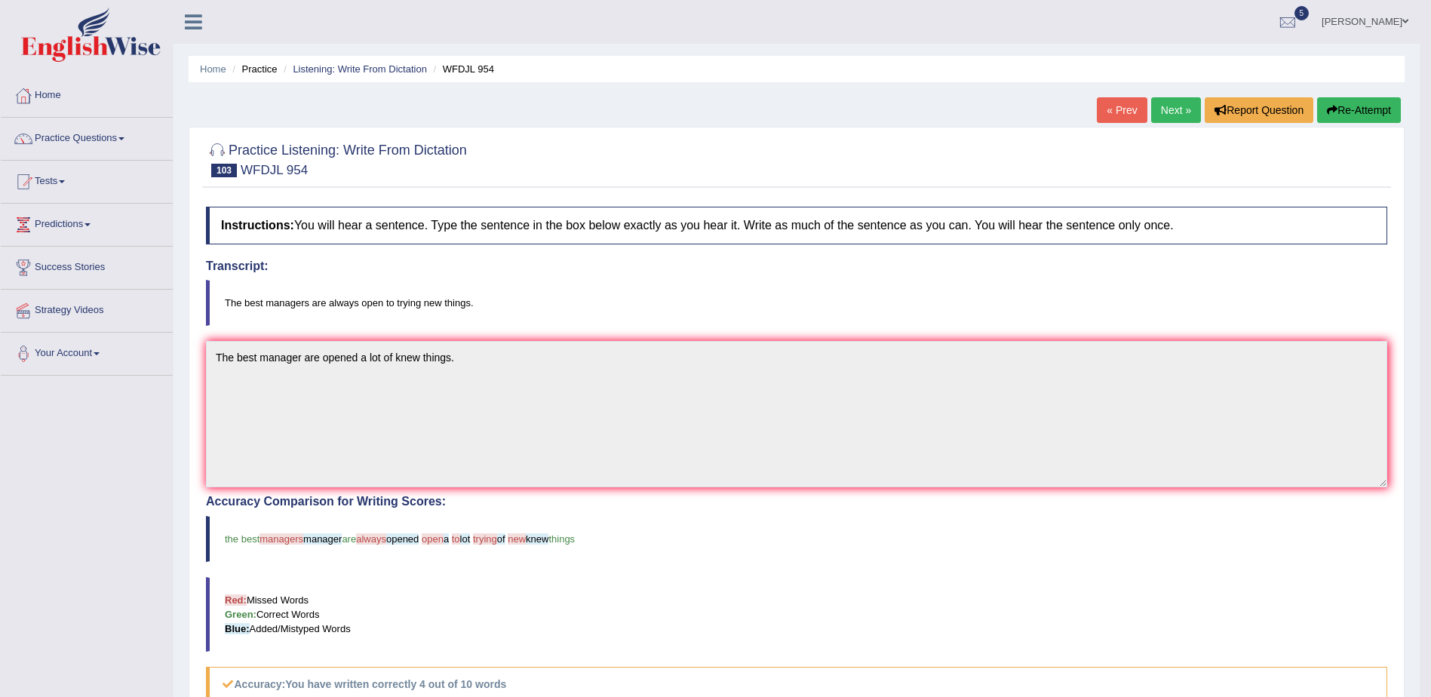
click at [1170, 105] on link "Next »" at bounding box center [1176, 110] width 50 height 26
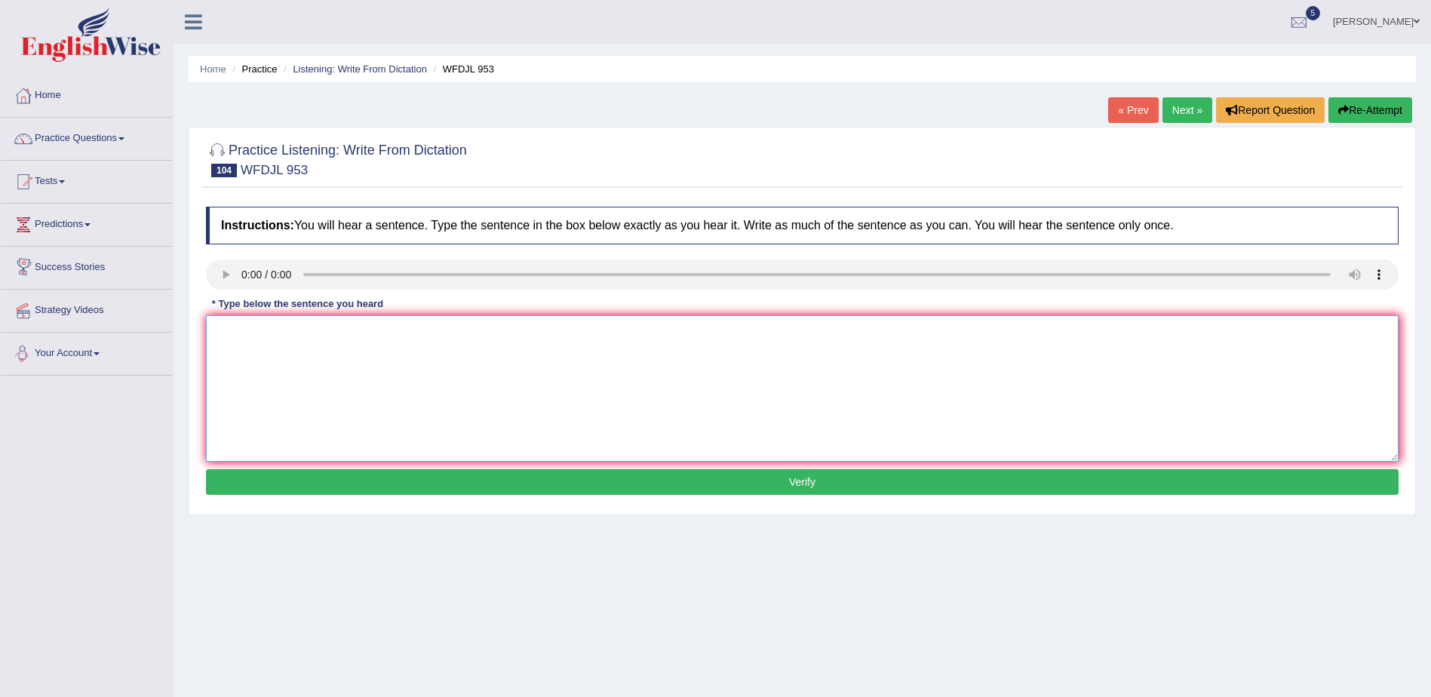
click at [389, 376] on textarea at bounding box center [802, 388] width 1192 height 146
type textarea "Journalists with qualification are ope many jobs opportunities."
click at [797, 478] on button "Verify" at bounding box center [802, 482] width 1192 height 26
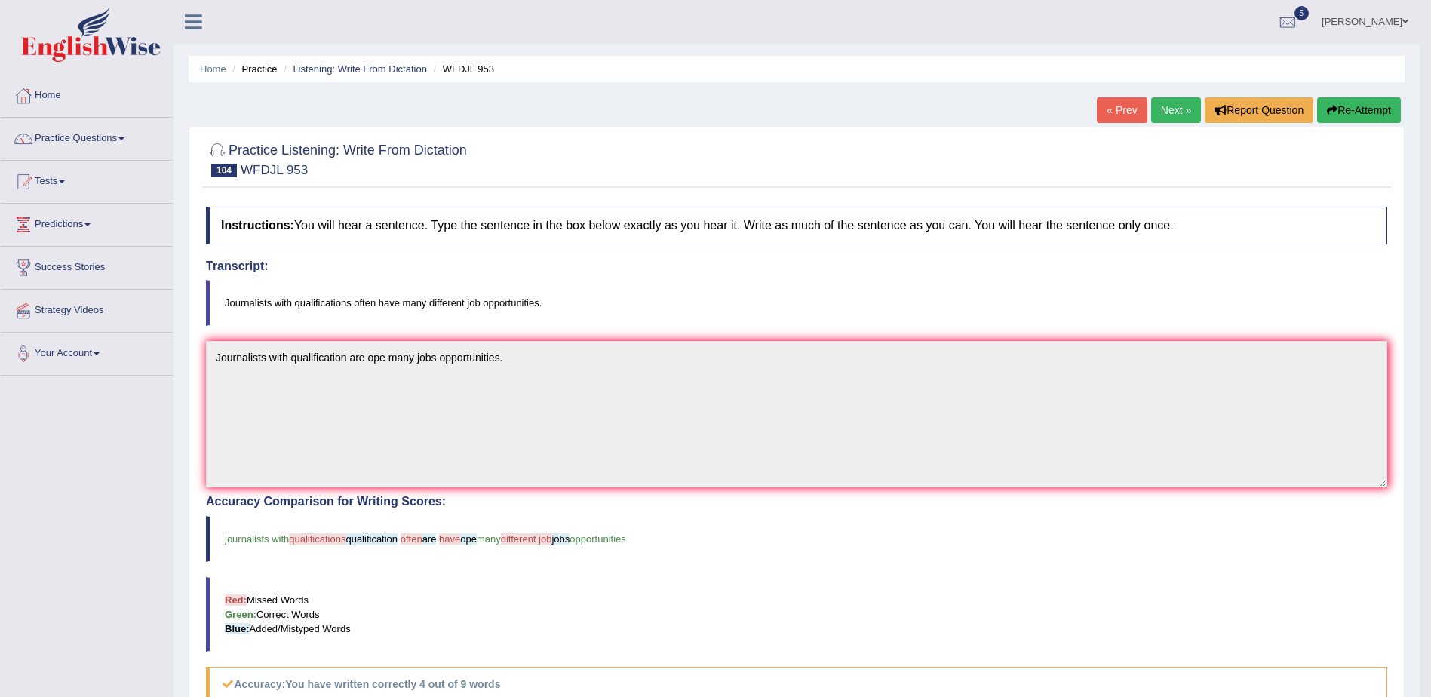
click at [1173, 109] on link "Next »" at bounding box center [1176, 110] width 50 height 26
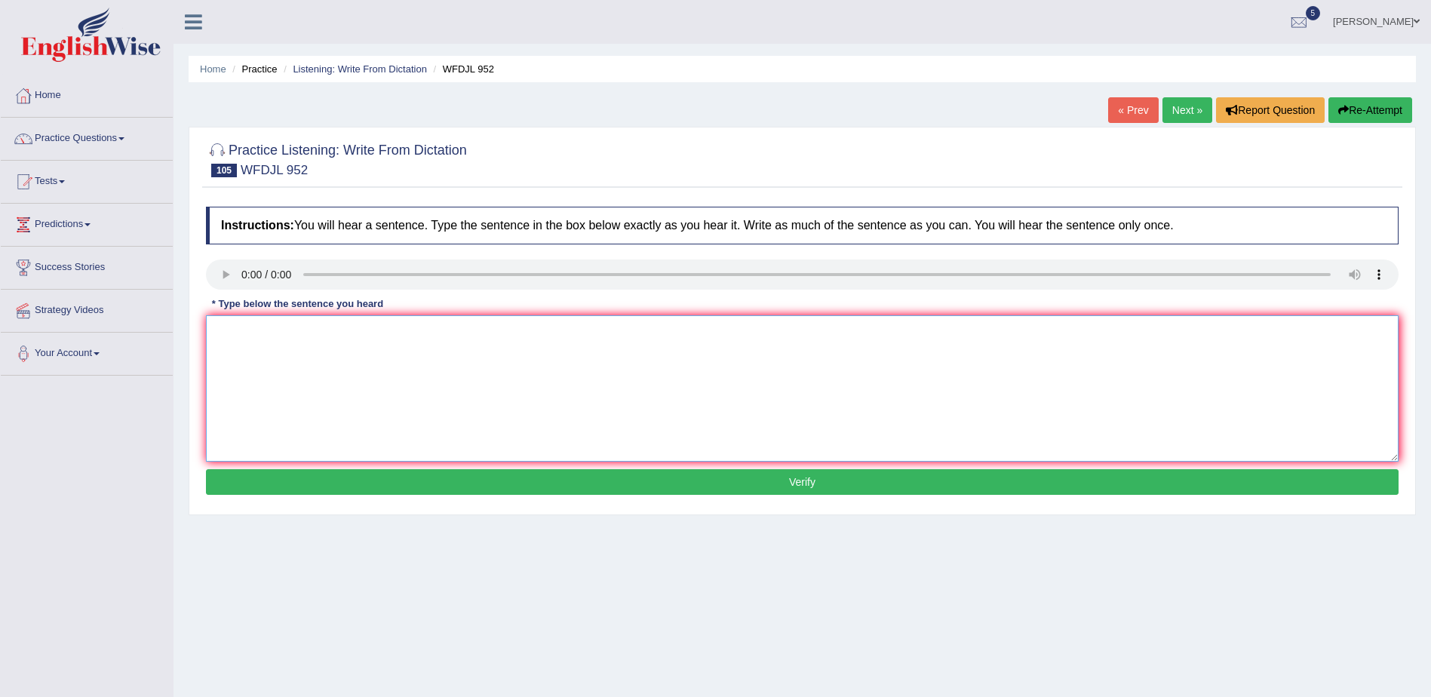
click at [551, 389] on textarea at bounding box center [802, 388] width 1192 height 146
click at [778, 371] on textarea at bounding box center [802, 388] width 1192 height 146
type textarea "A deasses is no longer for a threat."
click at [810, 485] on button "Verify" at bounding box center [802, 482] width 1192 height 26
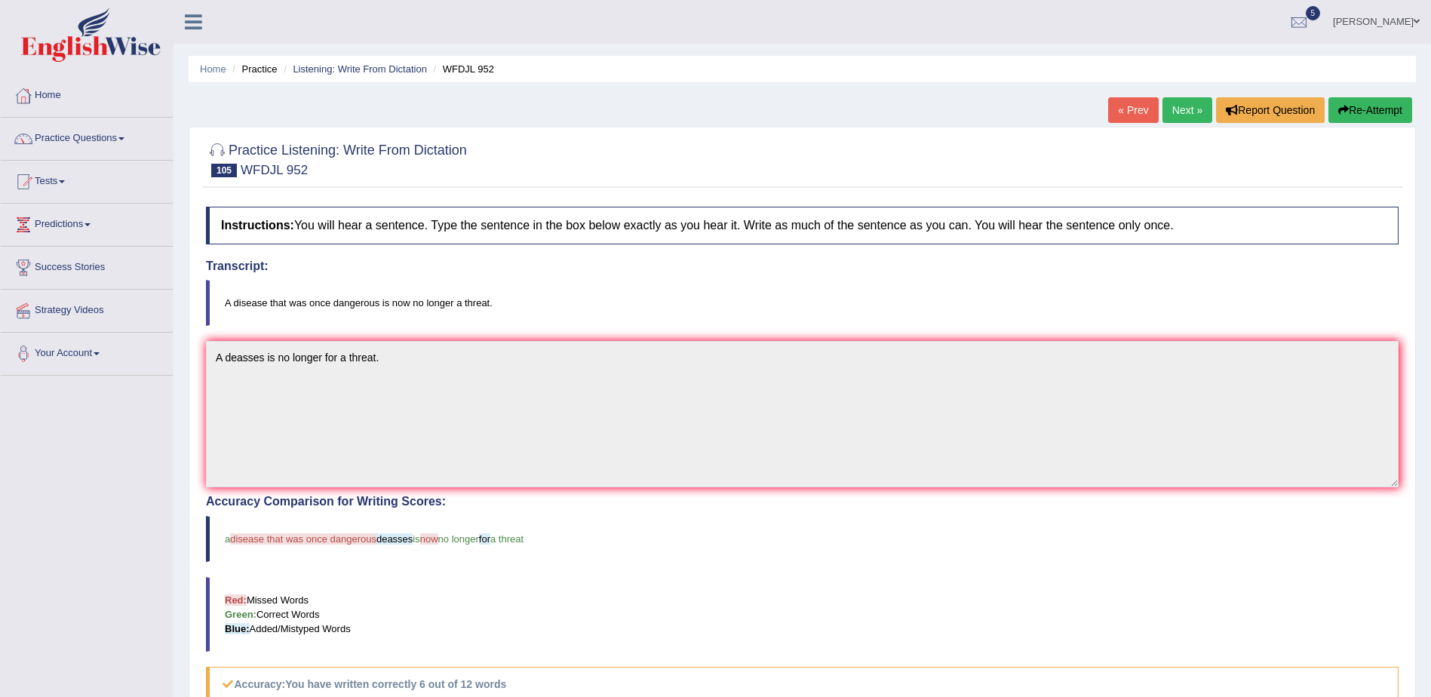
click at [1186, 110] on link "Next »" at bounding box center [1187, 110] width 50 height 26
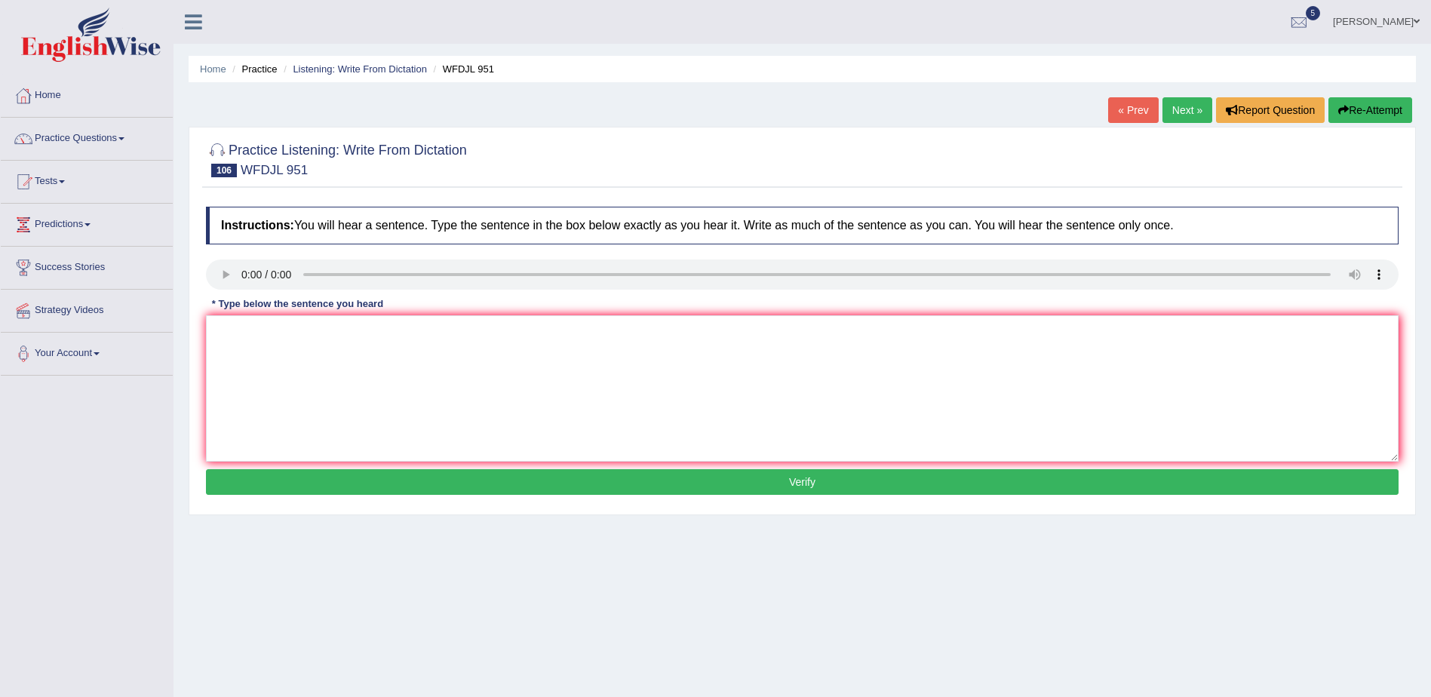
scroll to position [95, 0]
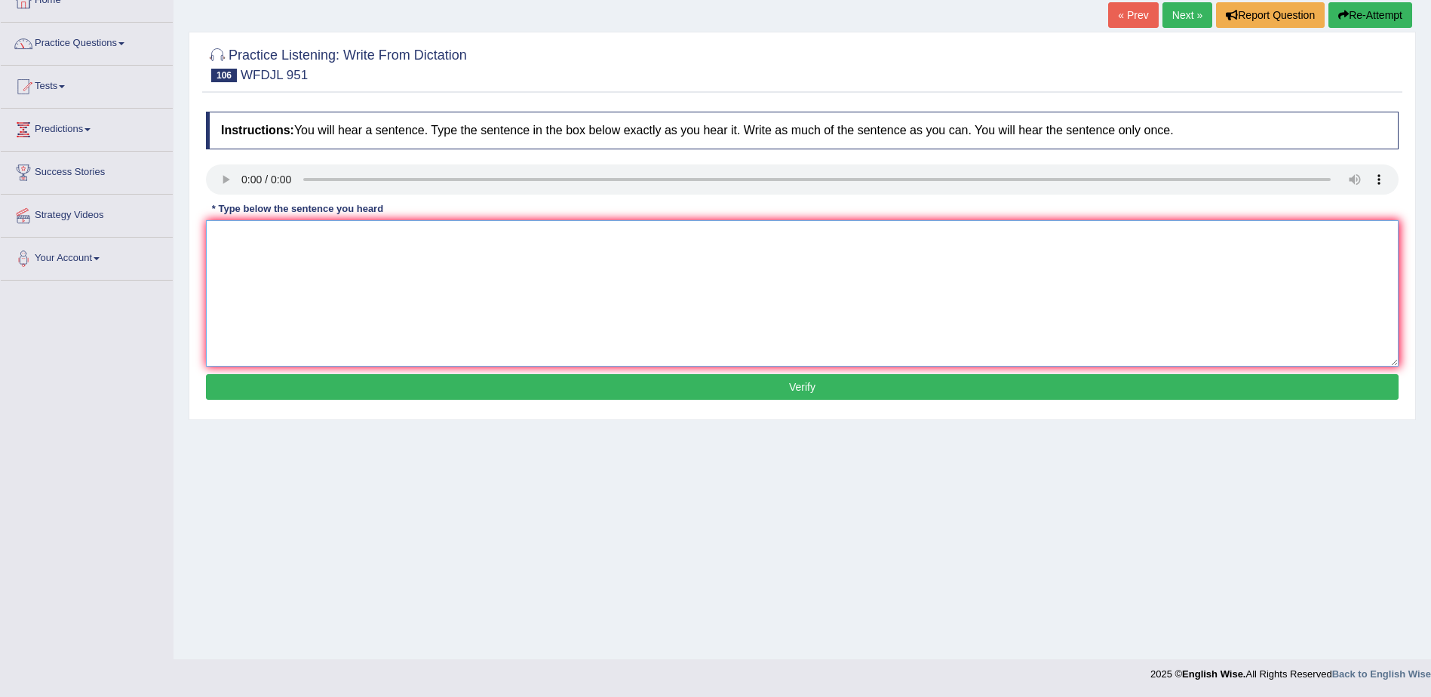
drag, startPoint x: 953, startPoint y: 318, endPoint x: 1040, endPoint y: 339, distance: 90.0
click at [1036, 339] on textarea at bounding box center [802, 293] width 1192 height 146
type textarea "We must act to prevent the increase for the employment rates."
click at [799, 387] on button "Verify" at bounding box center [802, 387] width 1192 height 26
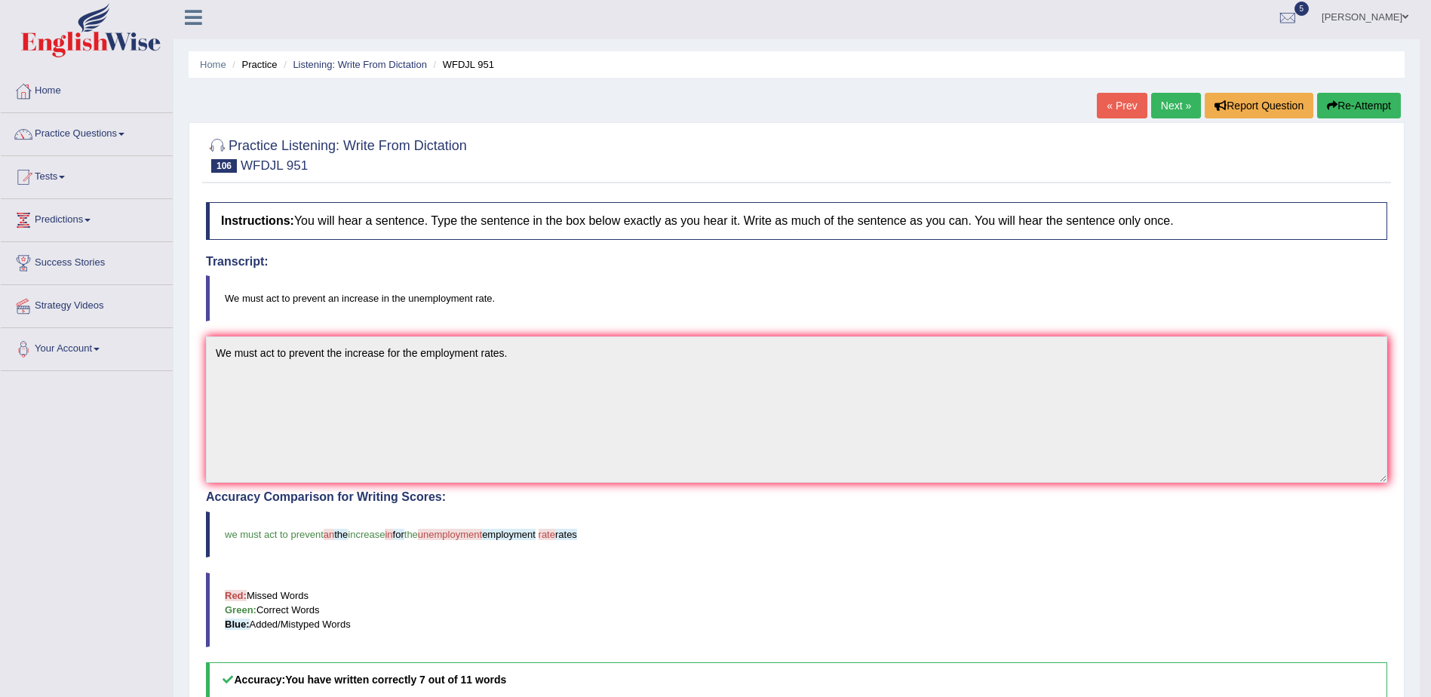
scroll to position [0, 0]
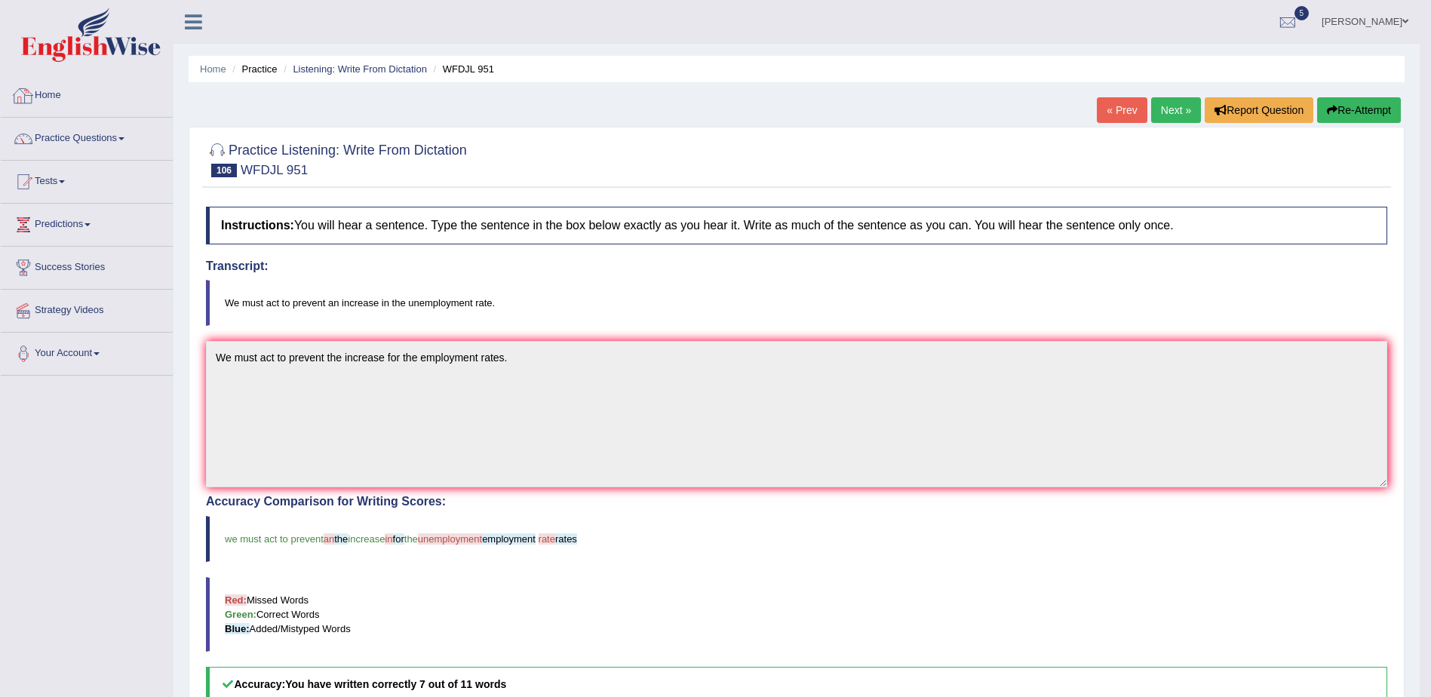
click at [49, 94] on link "Home" at bounding box center [87, 94] width 172 height 38
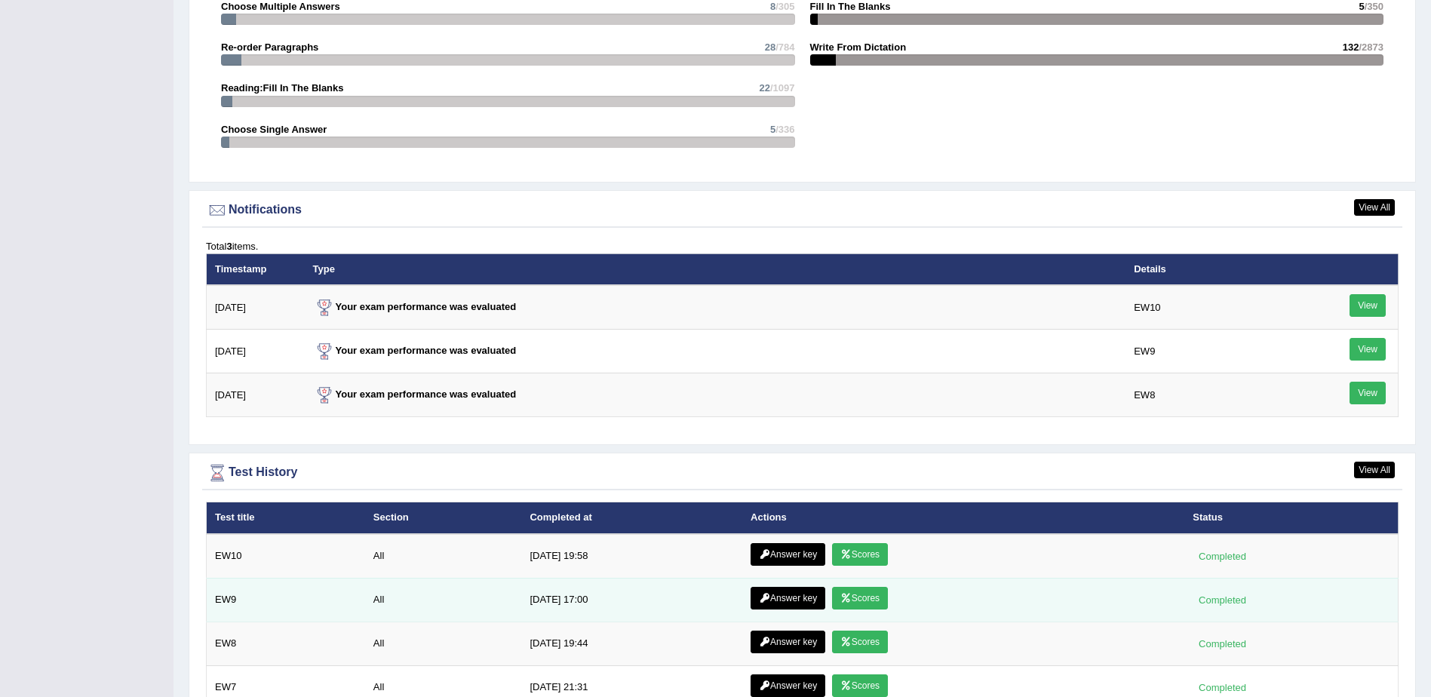
scroll to position [1659, 0]
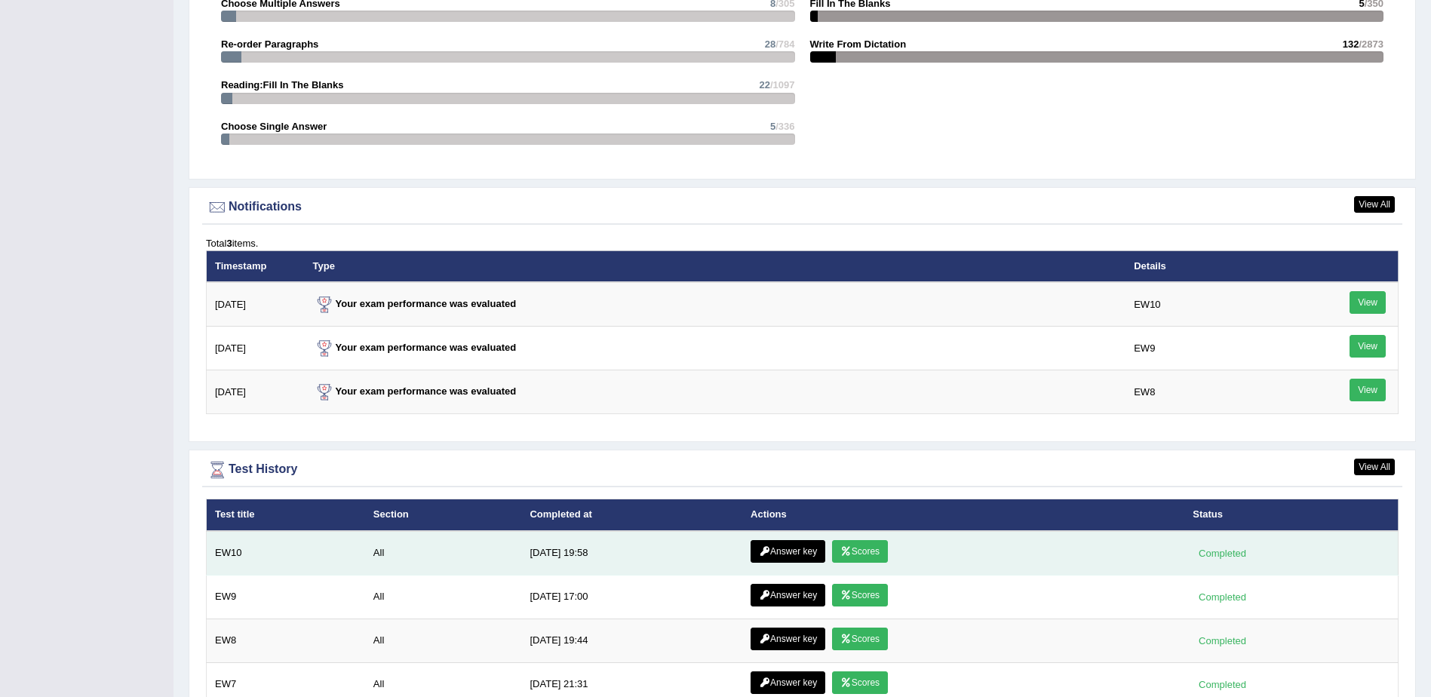
click at [873, 555] on link "Scores" at bounding box center [860, 551] width 56 height 23
